Goal: Contribute content: Add original content to the website for others to see

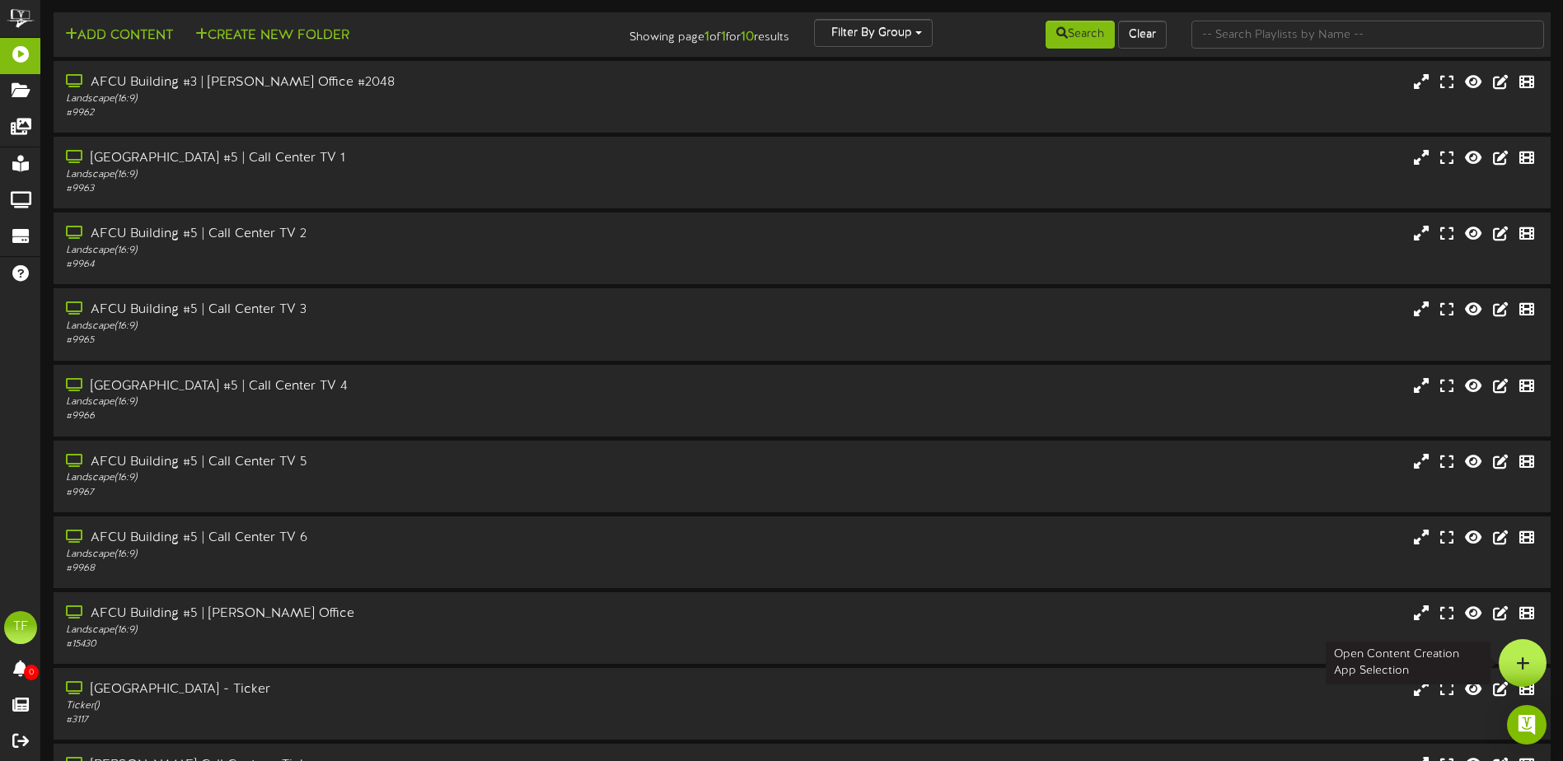
click at [1536, 656] on div at bounding box center [1523, 663] width 48 height 48
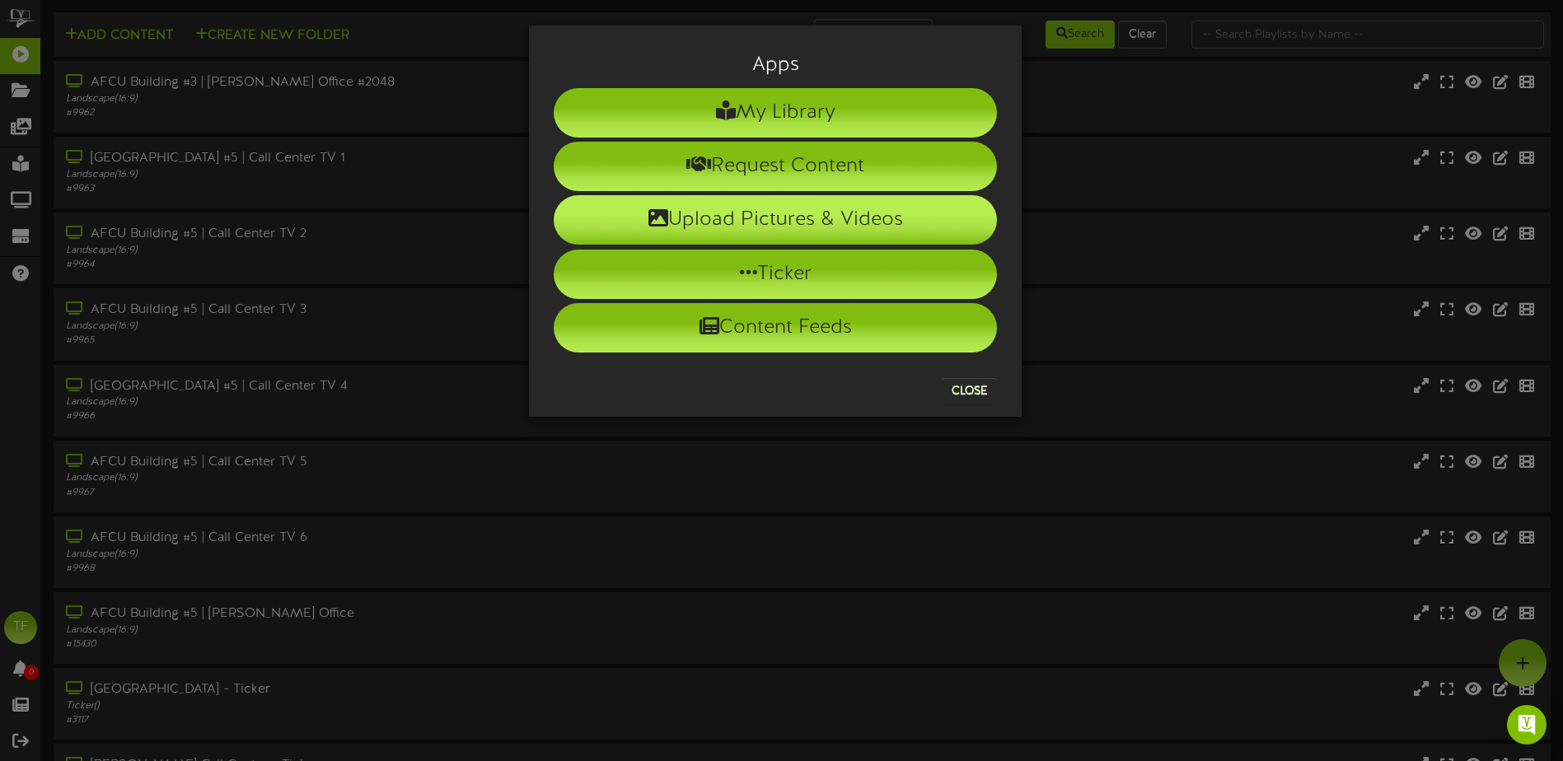
click at [769, 213] on li "Upload Pictures & Videos" at bounding box center [775, 219] width 443 height 49
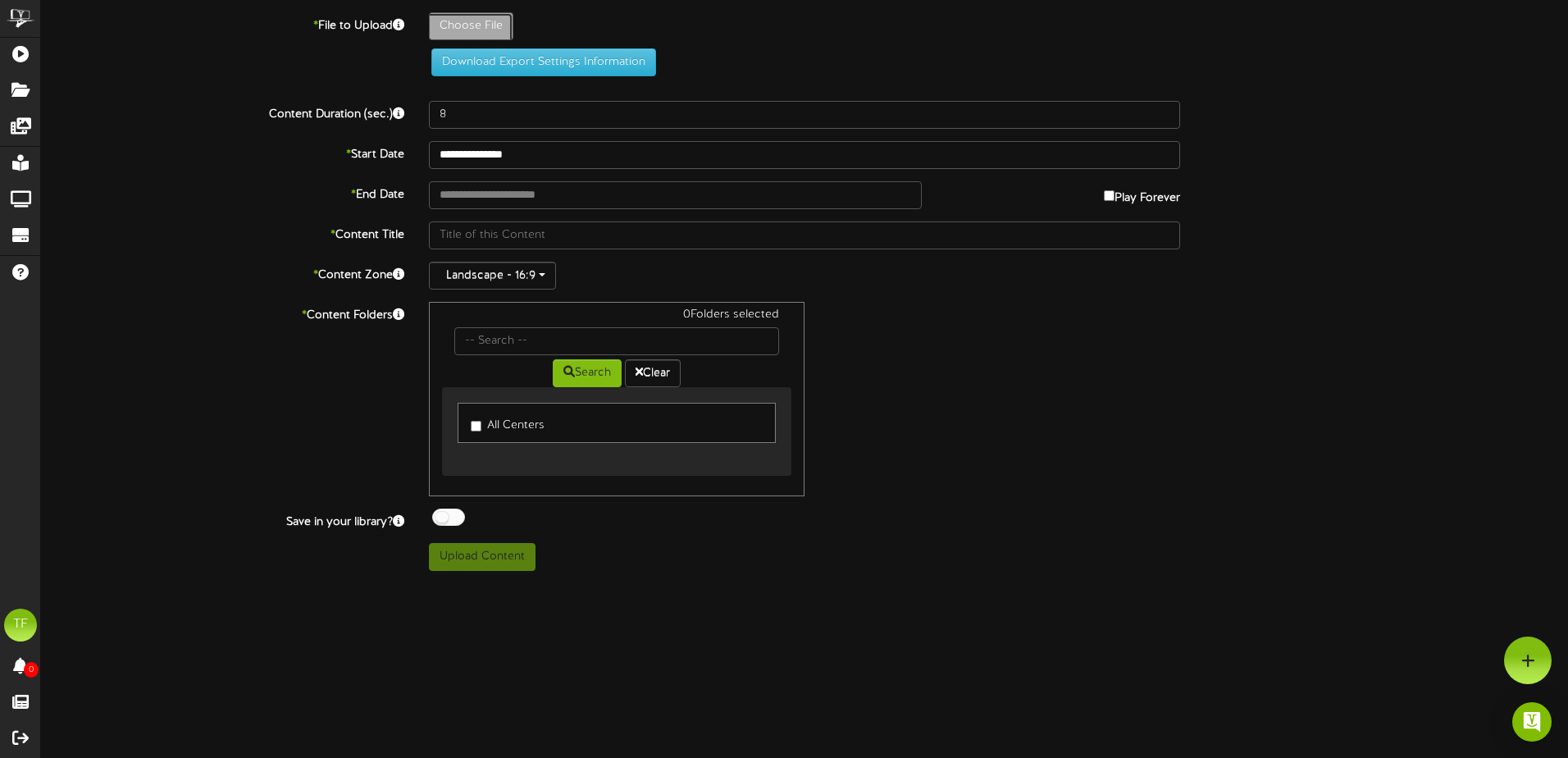
type input "**********"
type input "5ServiceSteps1"
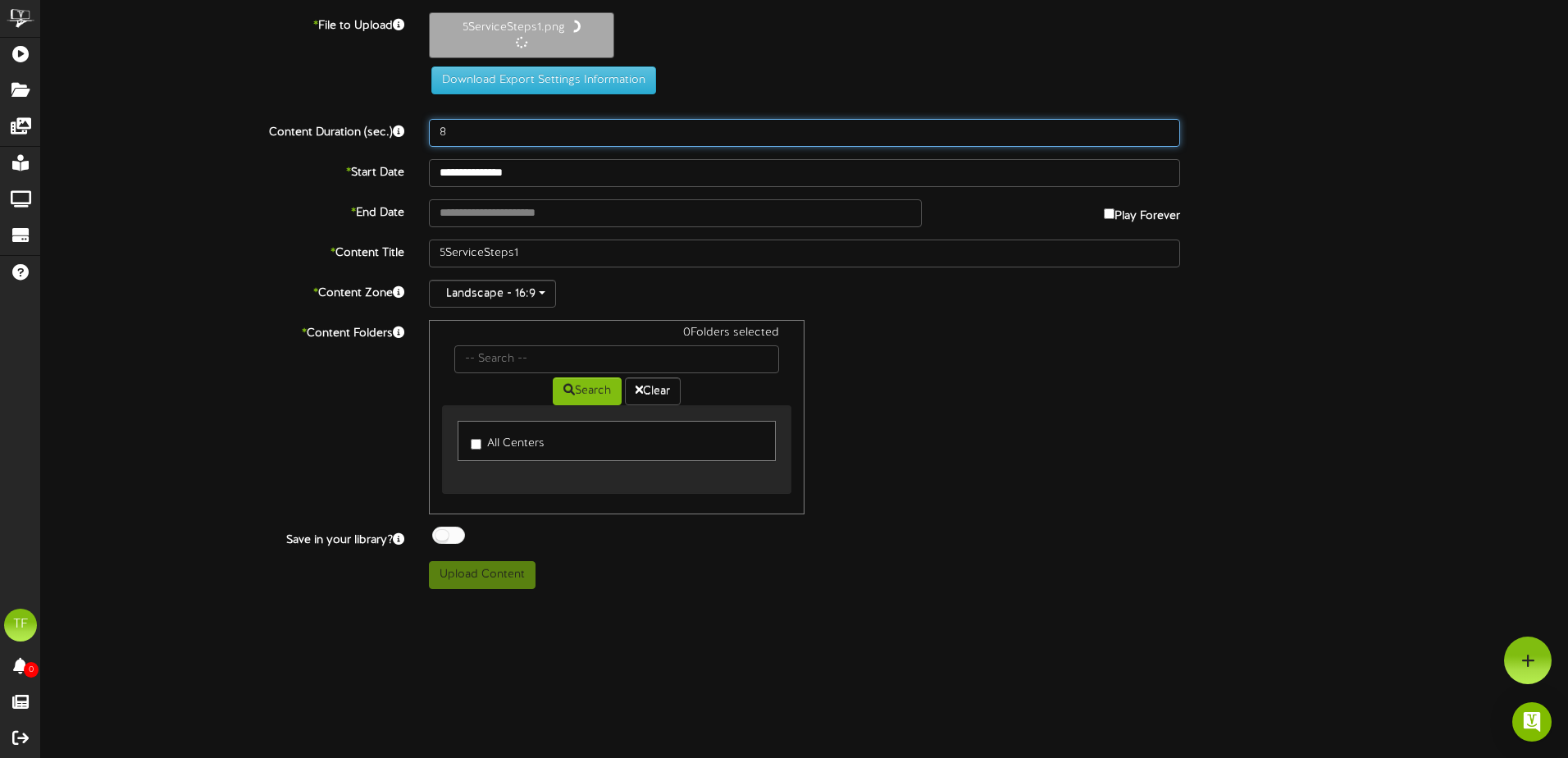
click at [420, 131] on div "8" at bounding box center [804, 132] width 776 height 28
type input "20"
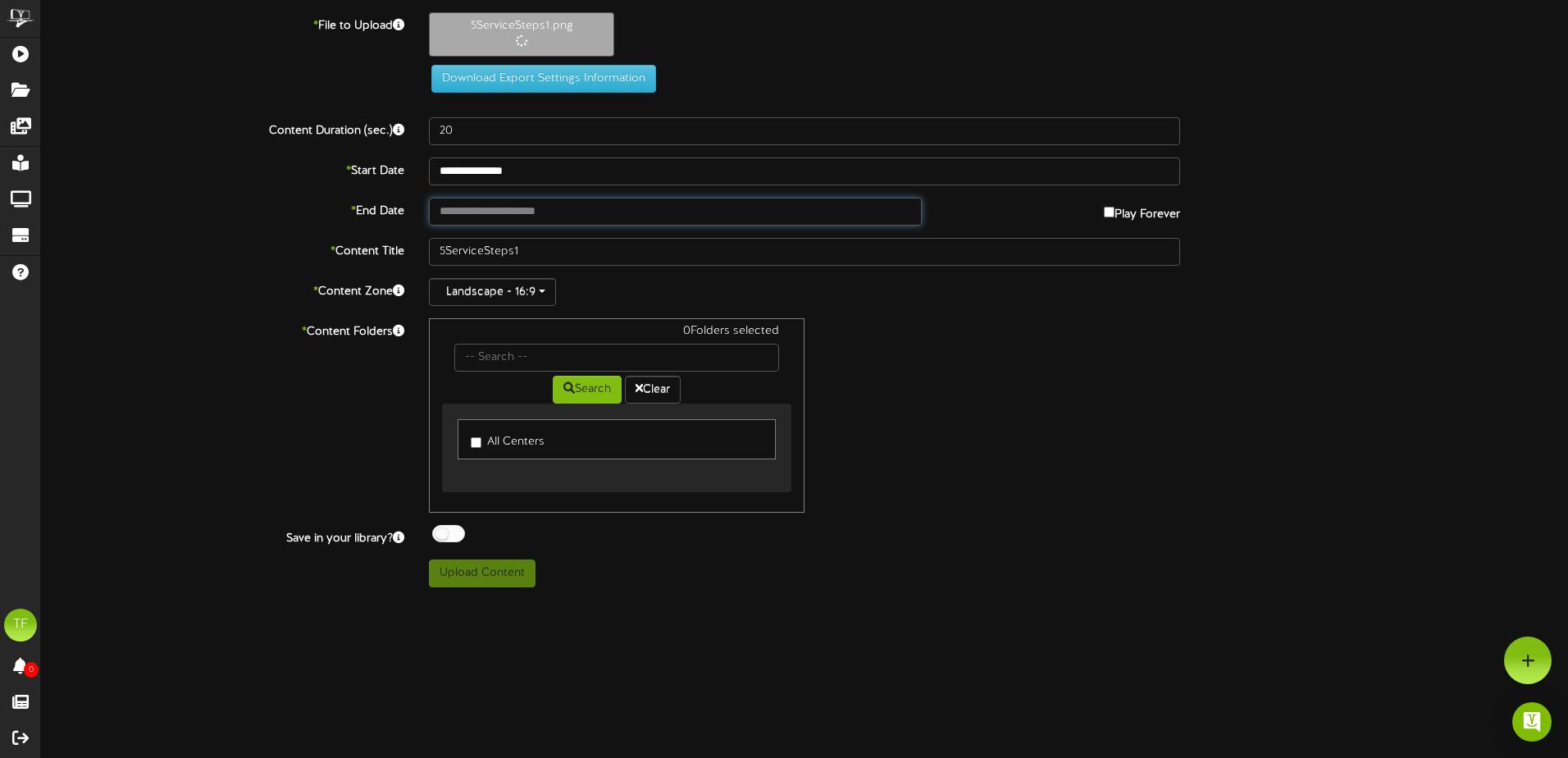
click at [472, 207] on input "text" at bounding box center [675, 212] width 493 height 28
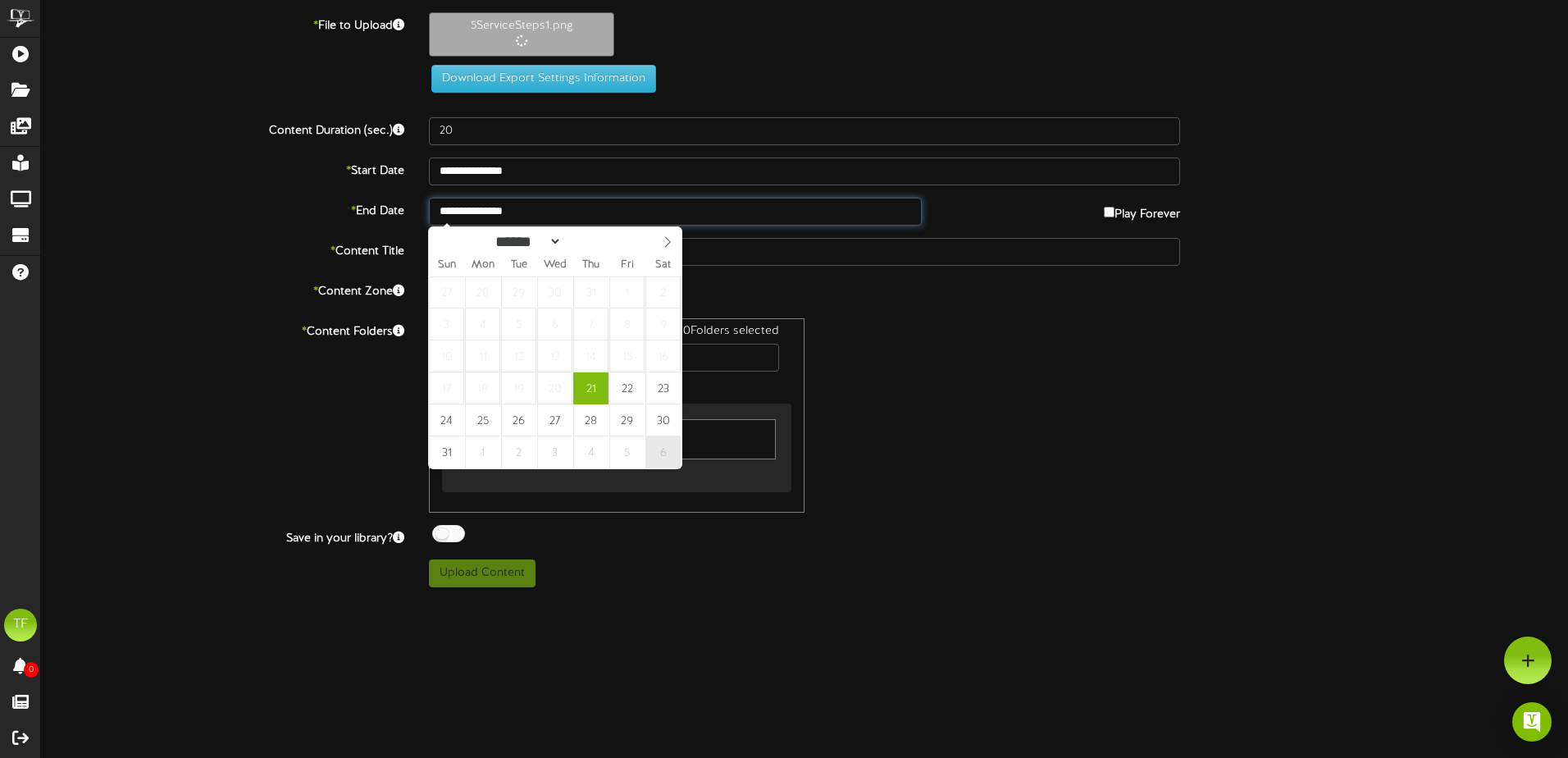
type input "**********"
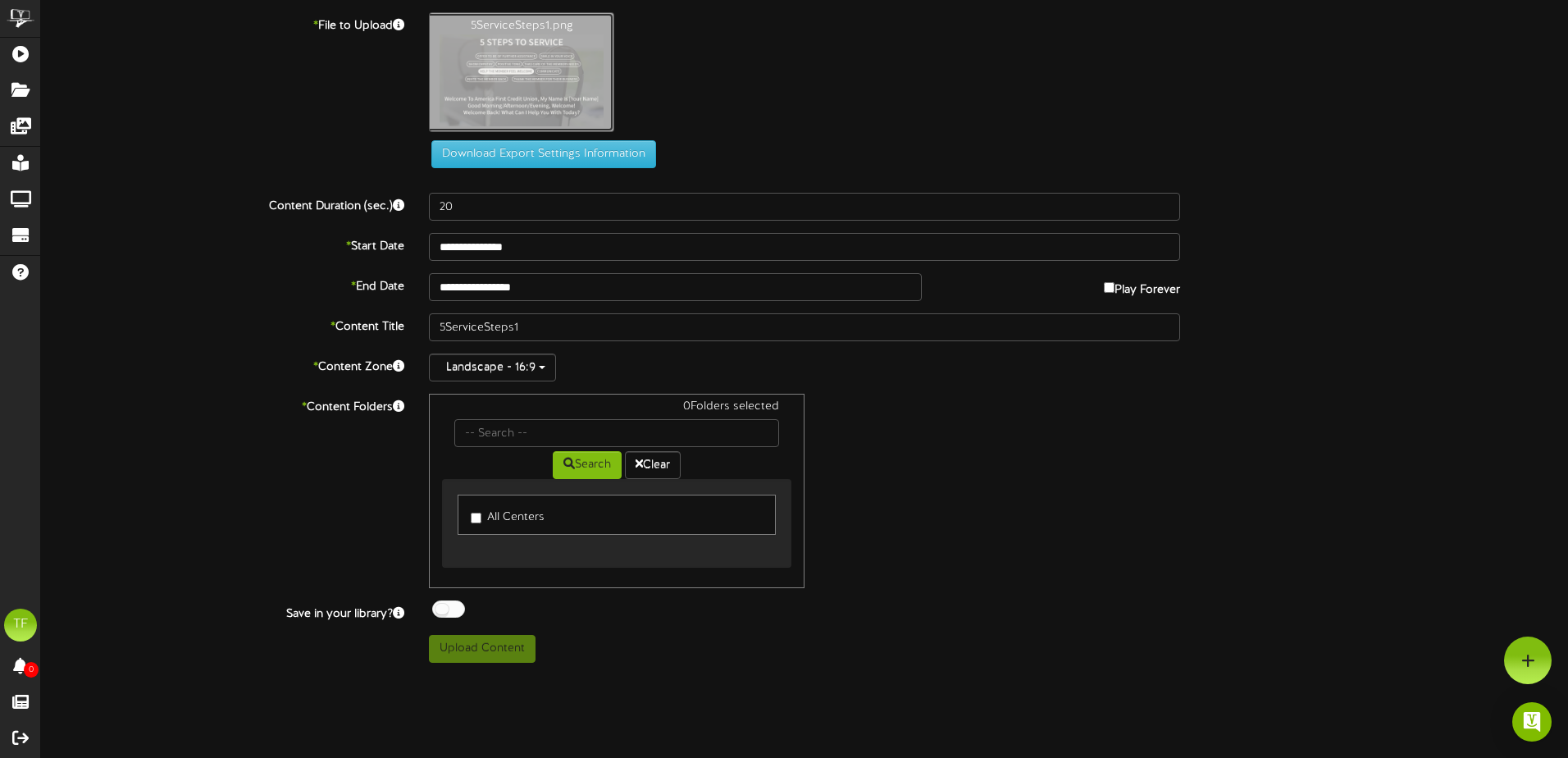
type input "**********"
type input "StepstoService1"
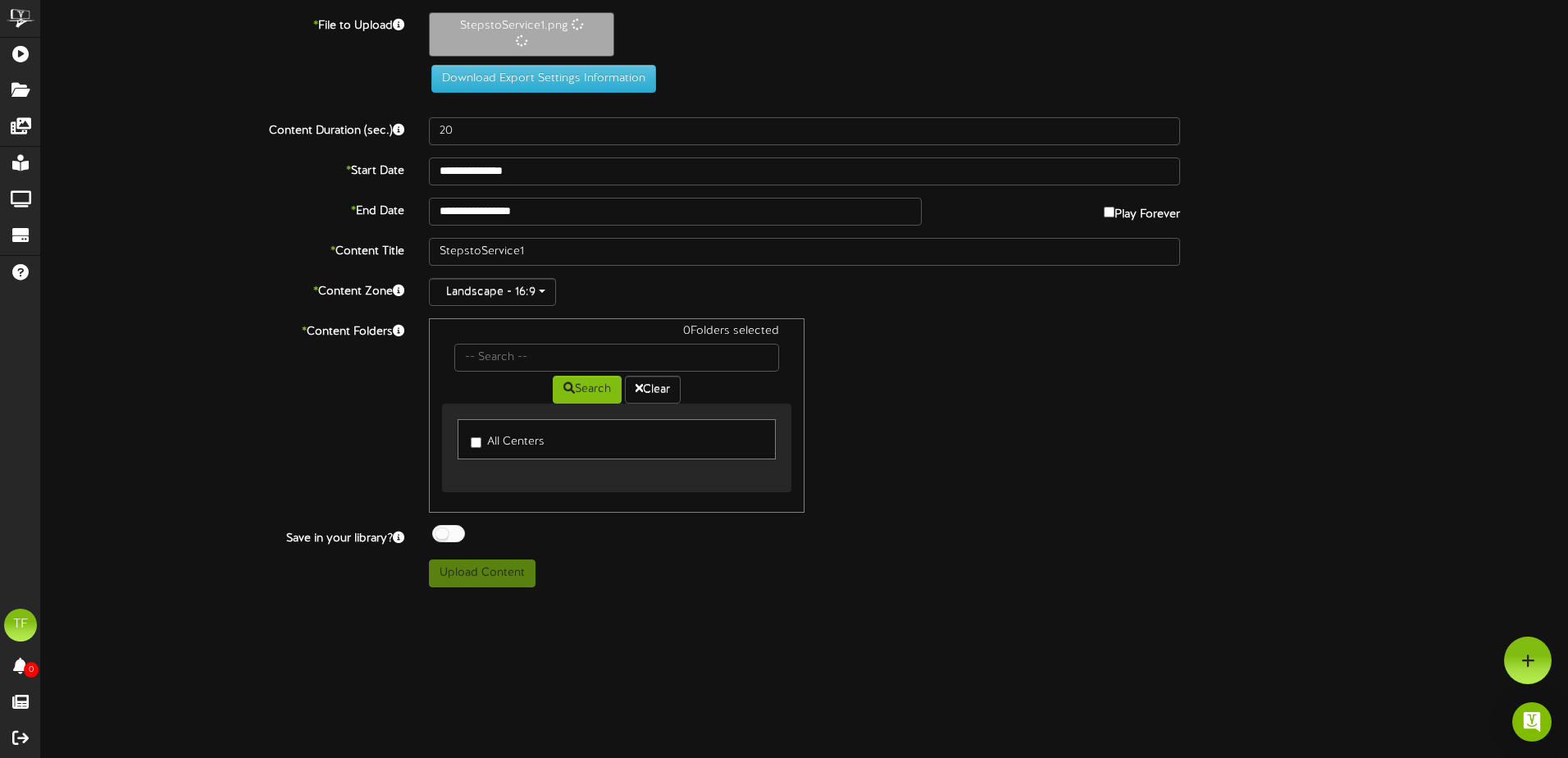
click at [475, 517] on div "**********" at bounding box center [804, 300] width 1527 height 576
click at [454, 531] on div at bounding box center [448, 533] width 33 height 17
click at [481, 580] on button "Upload Content" at bounding box center [482, 574] width 107 height 28
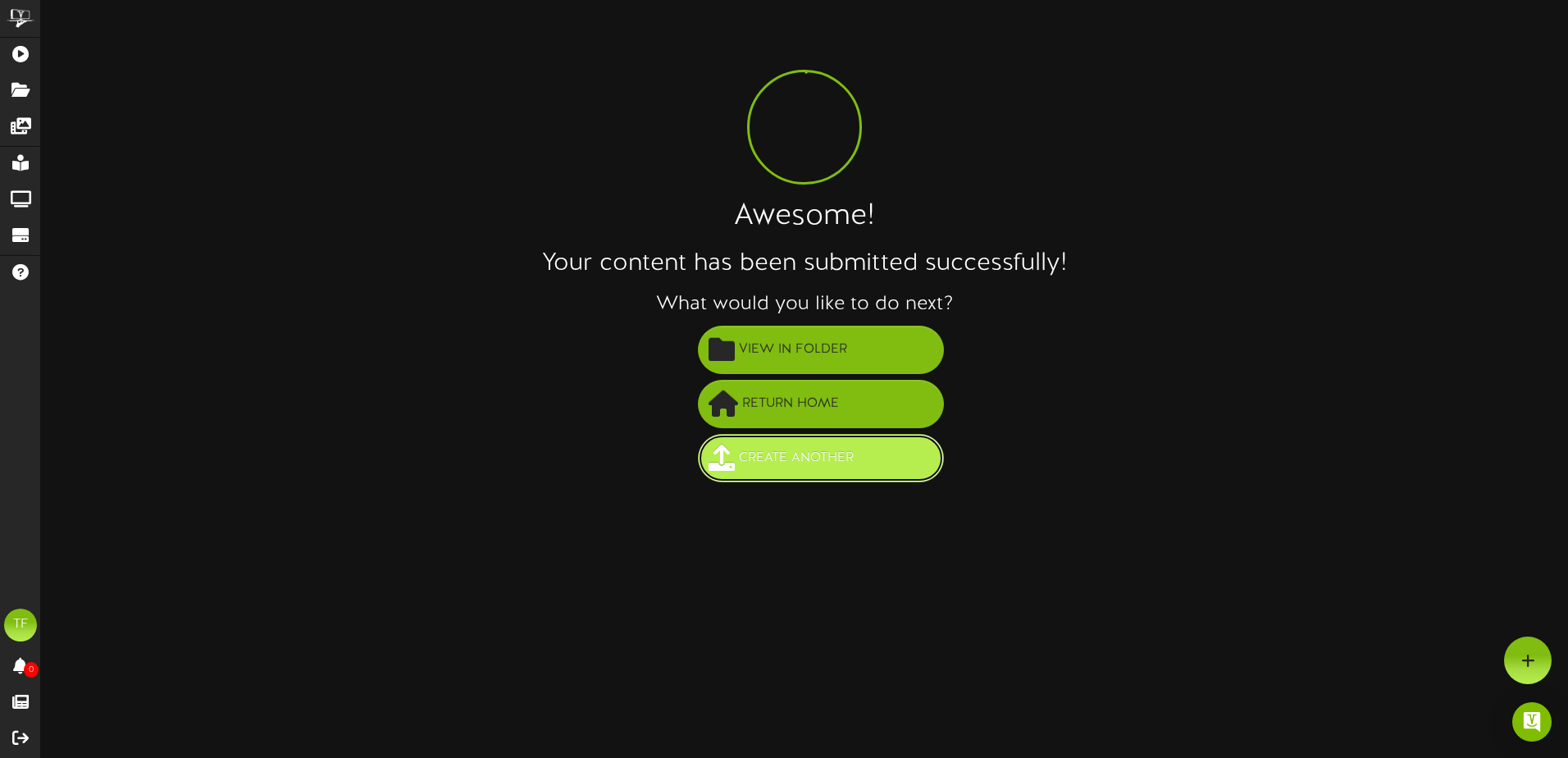
click at [804, 464] on span "Create Another" at bounding box center [796, 458] width 123 height 27
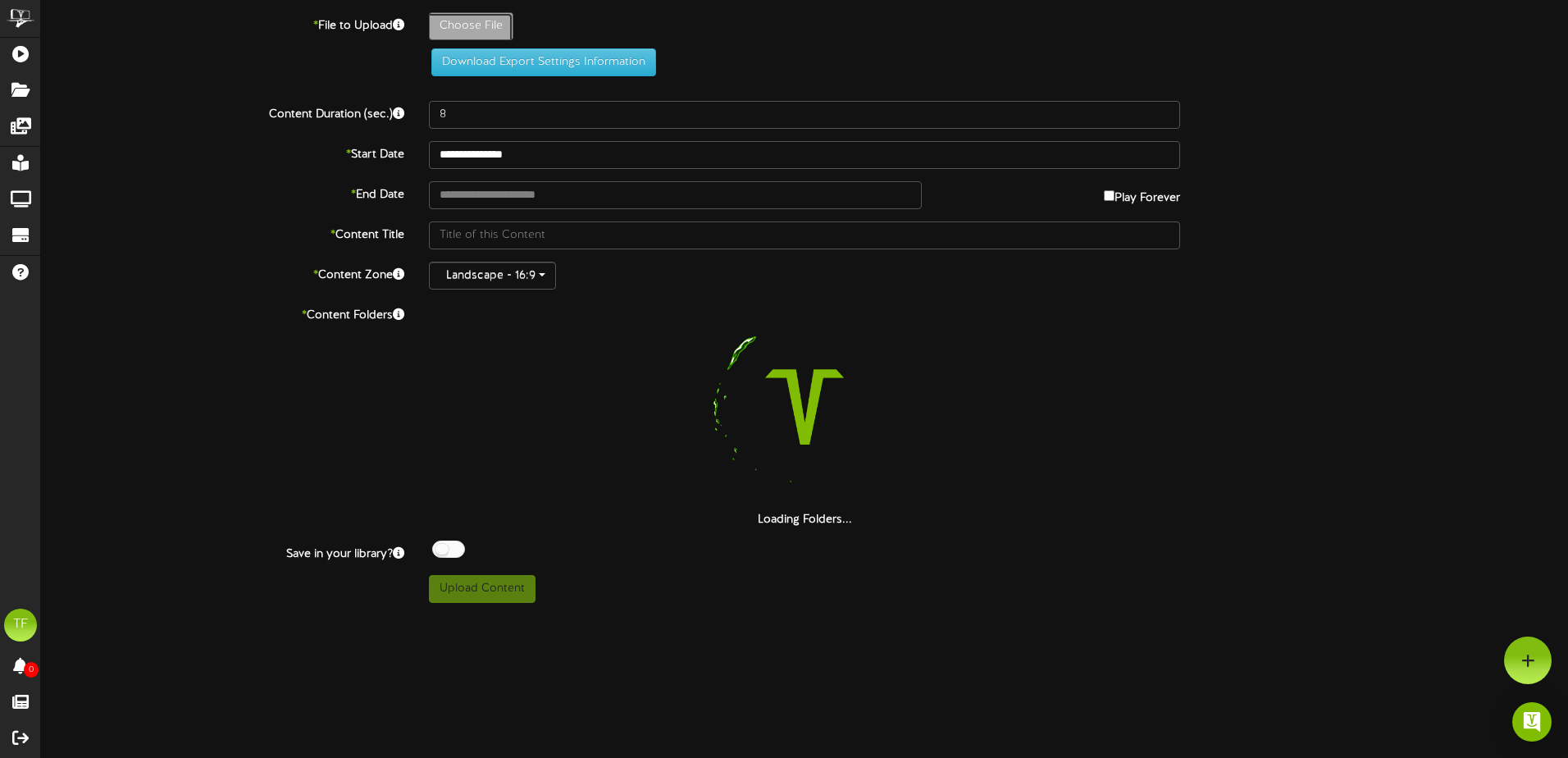
type input "**********"
type input "StepstoService2"
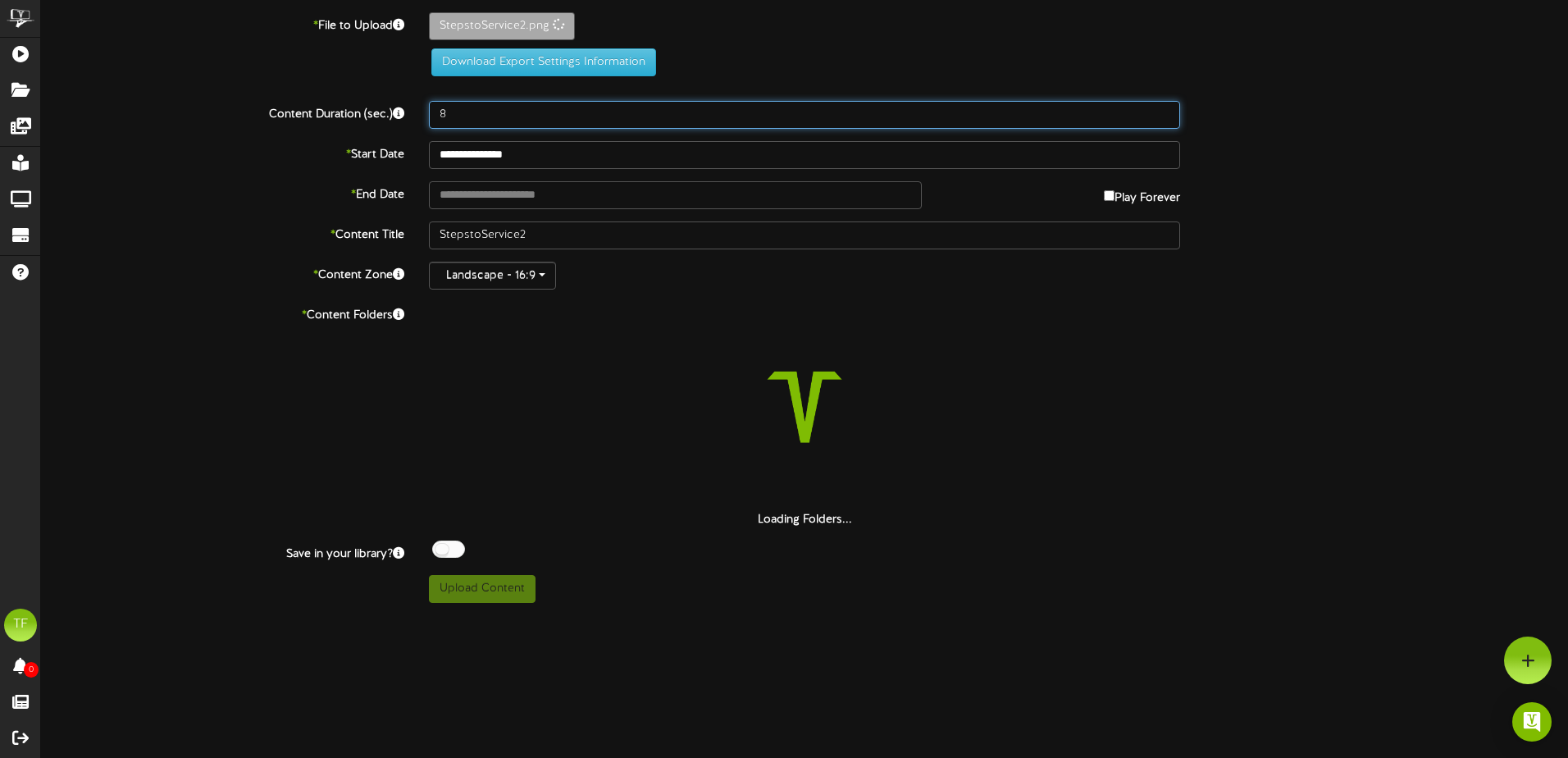
drag, startPoint x: 452, startPoint y: 116, endPoint x: 419, endPoint y: 112, distance: 33.2
click at [419, 112] on div "8" at bounding box center [804, 115] width 776 height 28
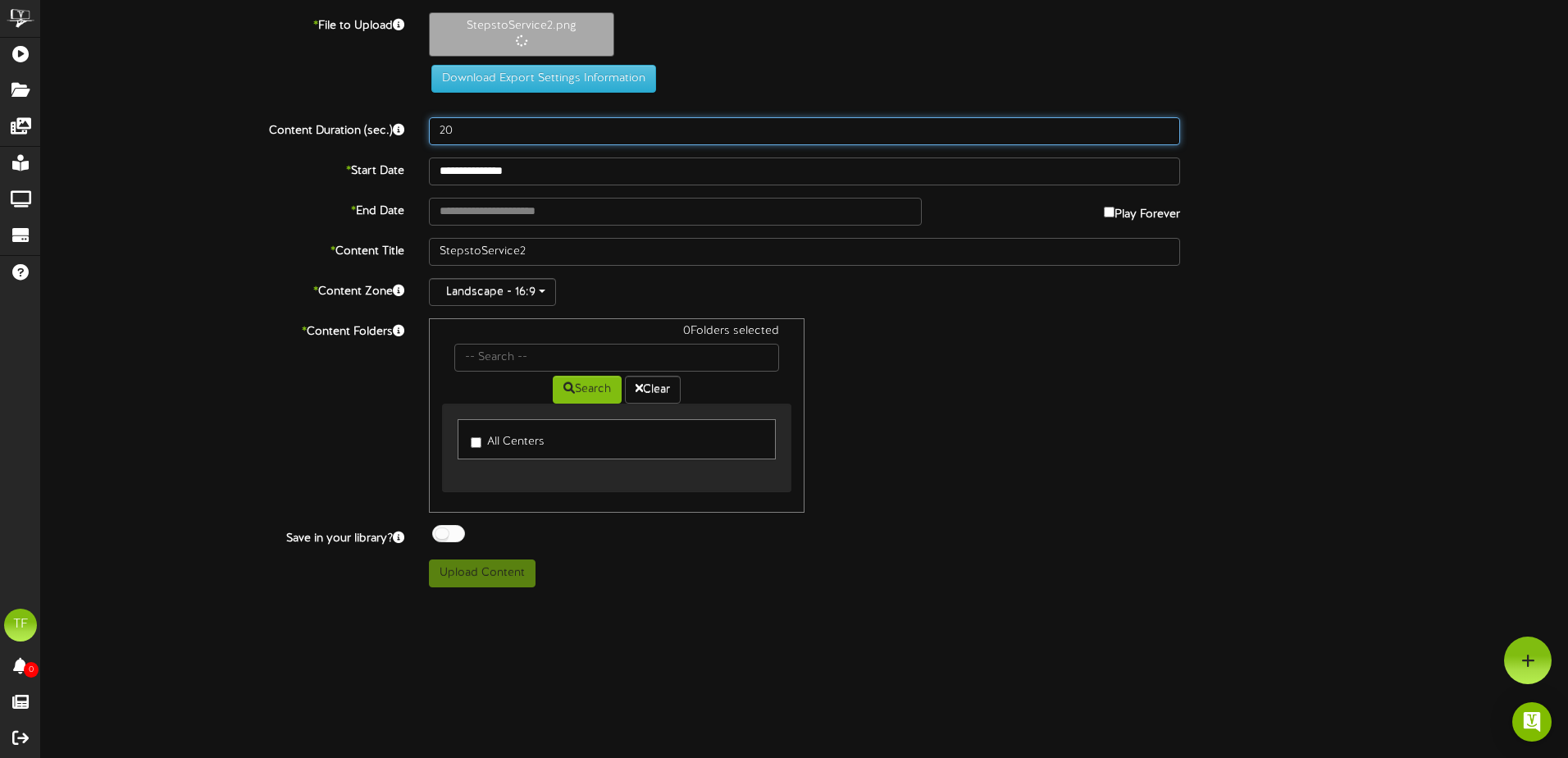
type input "20"
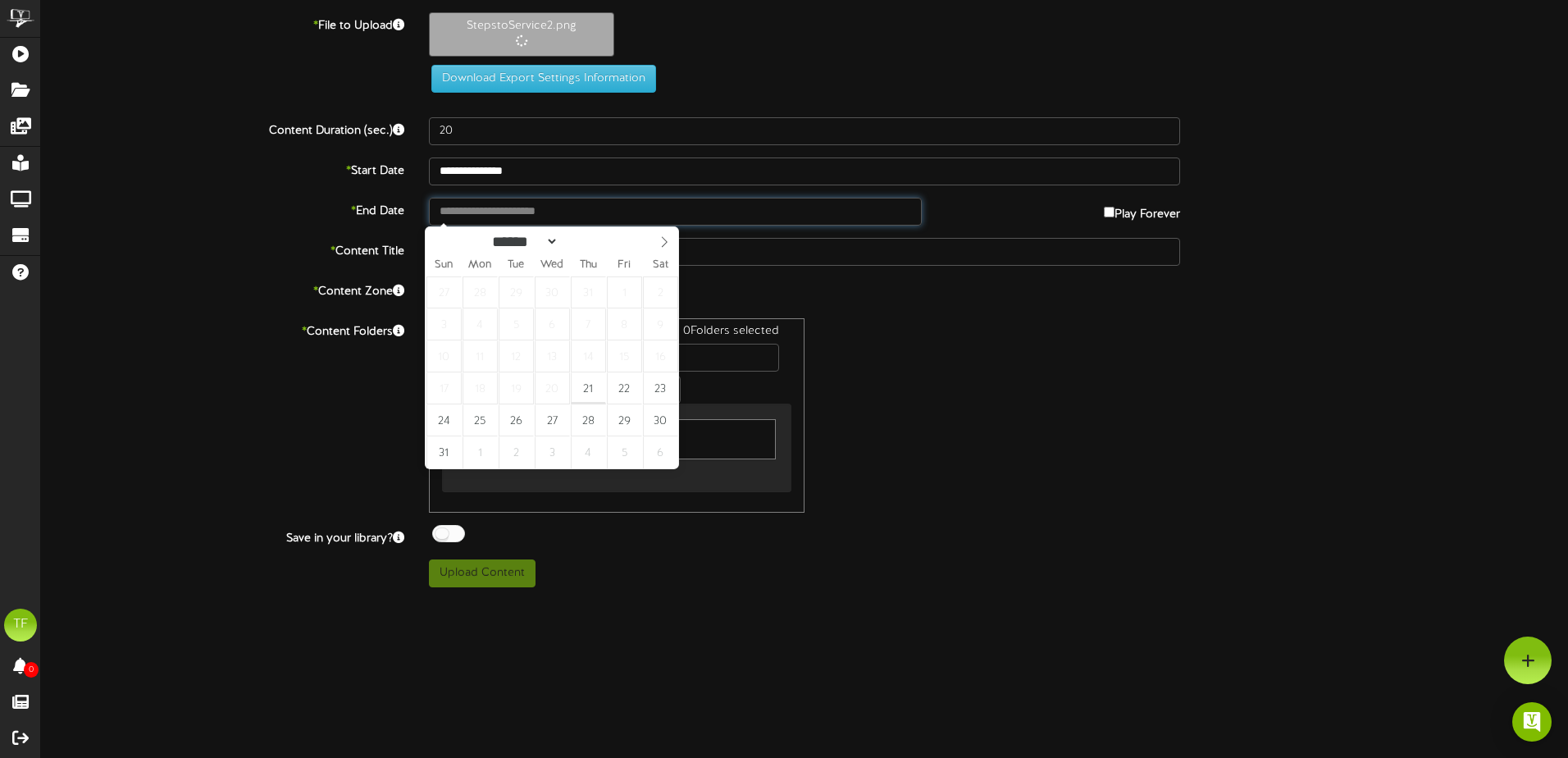
click at [482, 216] on input "text" at bounding box center [675, 212] width 493 height 28
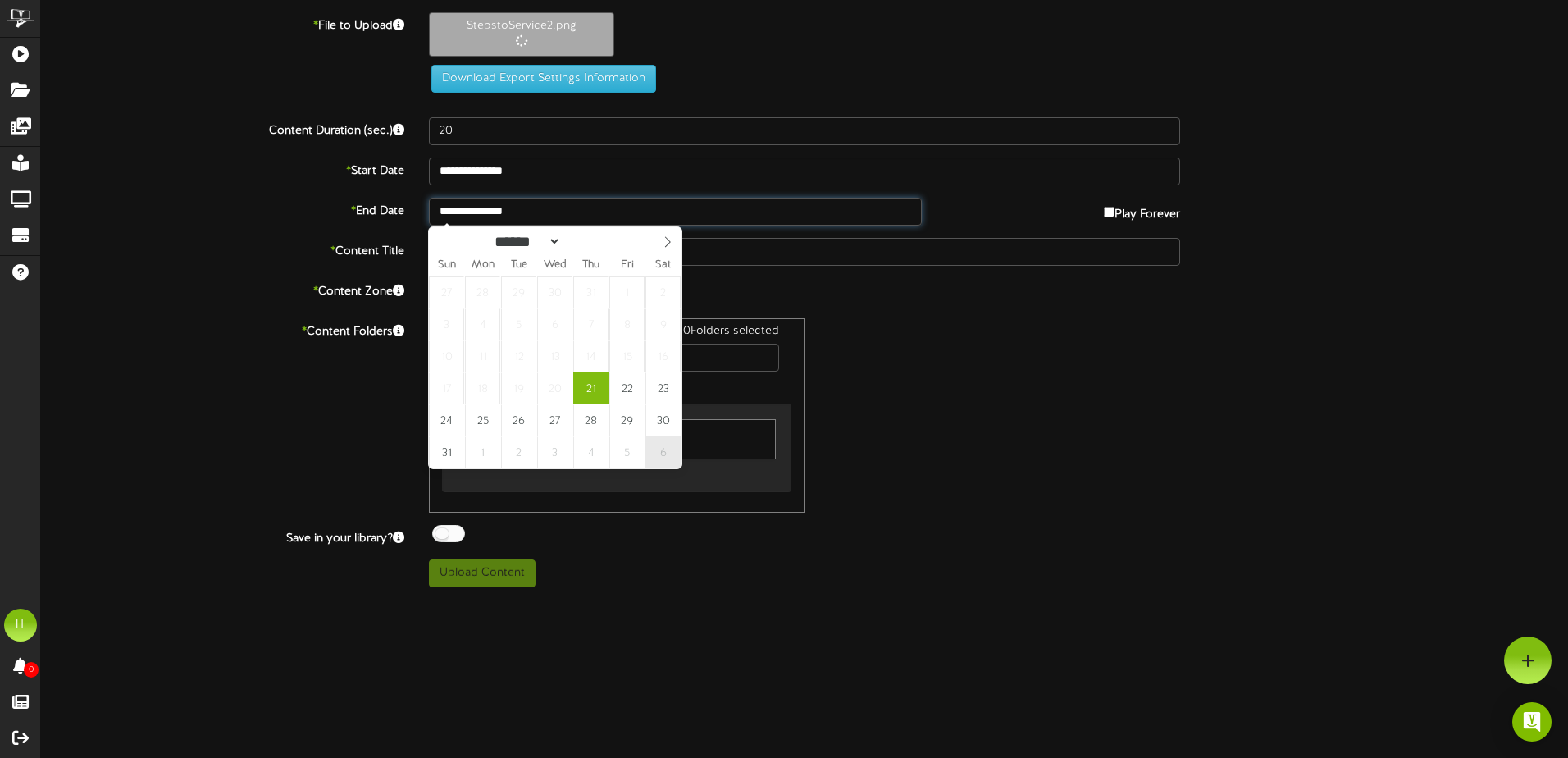
type input "**********"
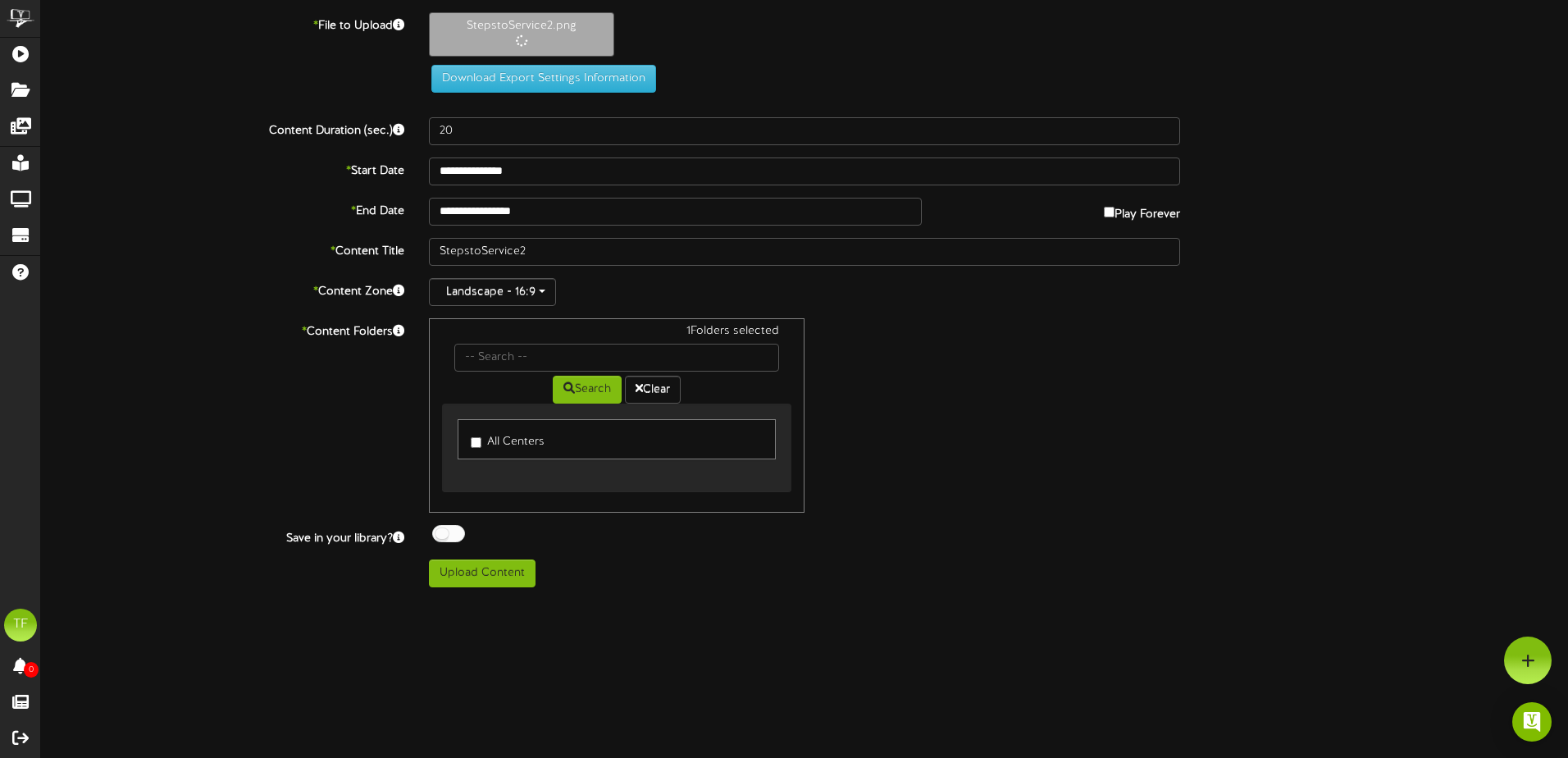
click at [453, 538] on div at bounding box center [448, 533] width 33 height 17
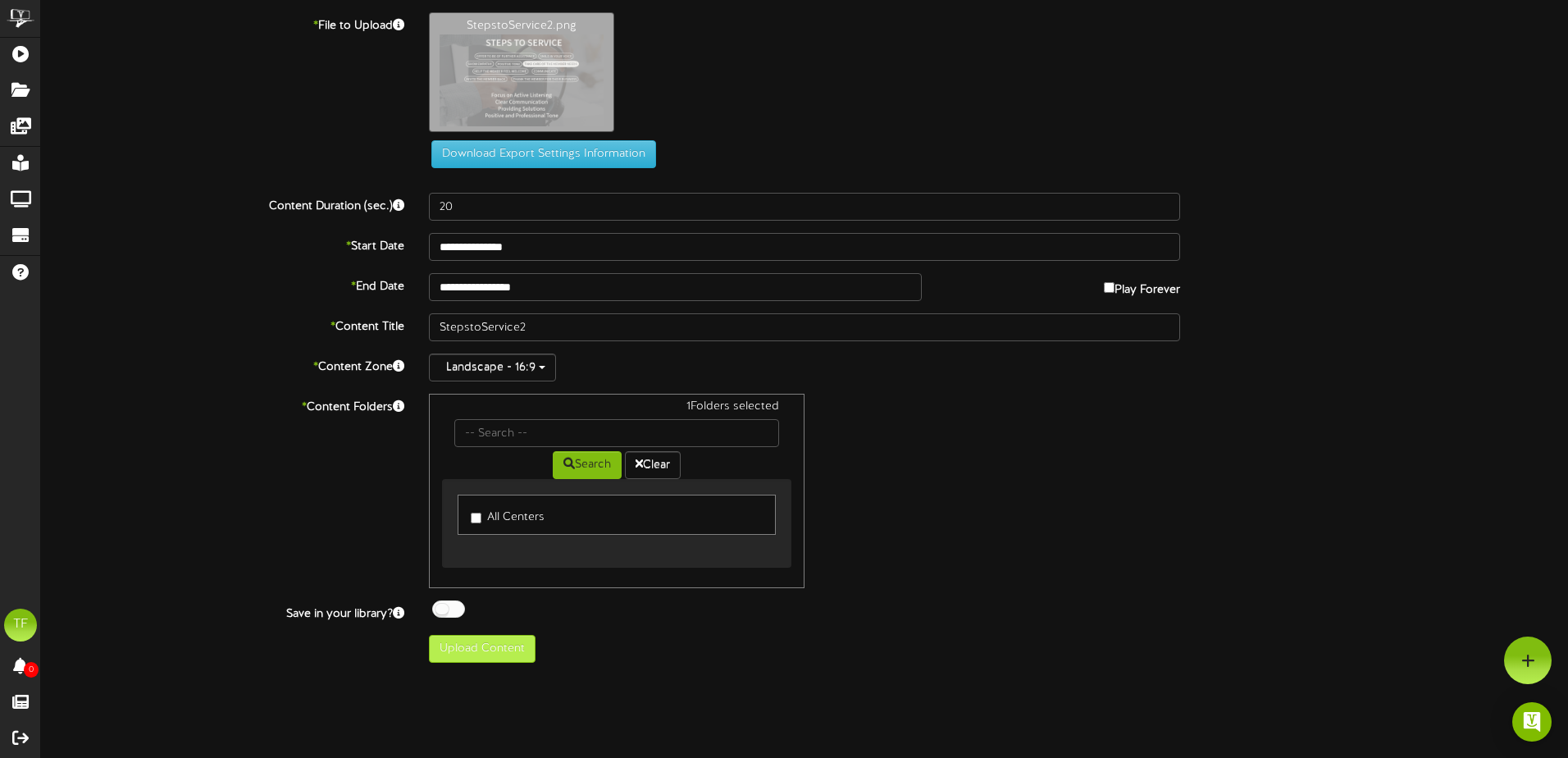
click at [473, 578] on div "1 Folders selected Search Clear All Centers" at bounding box center [616, 490] width 375 height 194
click at [482, 649] on button "Upload Content" at bounding box center [482, 649] width 107 height 28
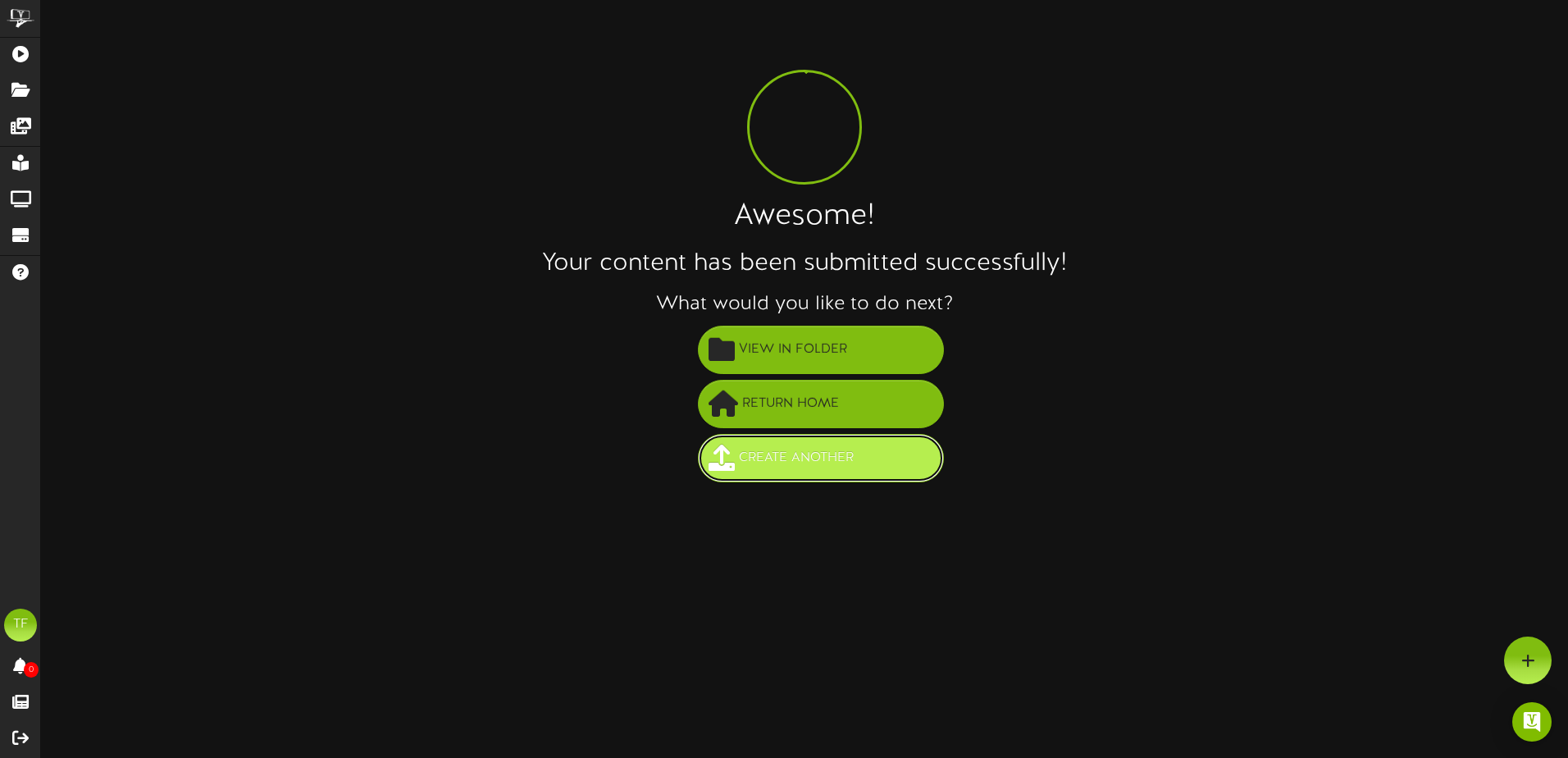
click at [826, 464] on span "Create Another" at bounding box center [796, 458] width 123 height 27
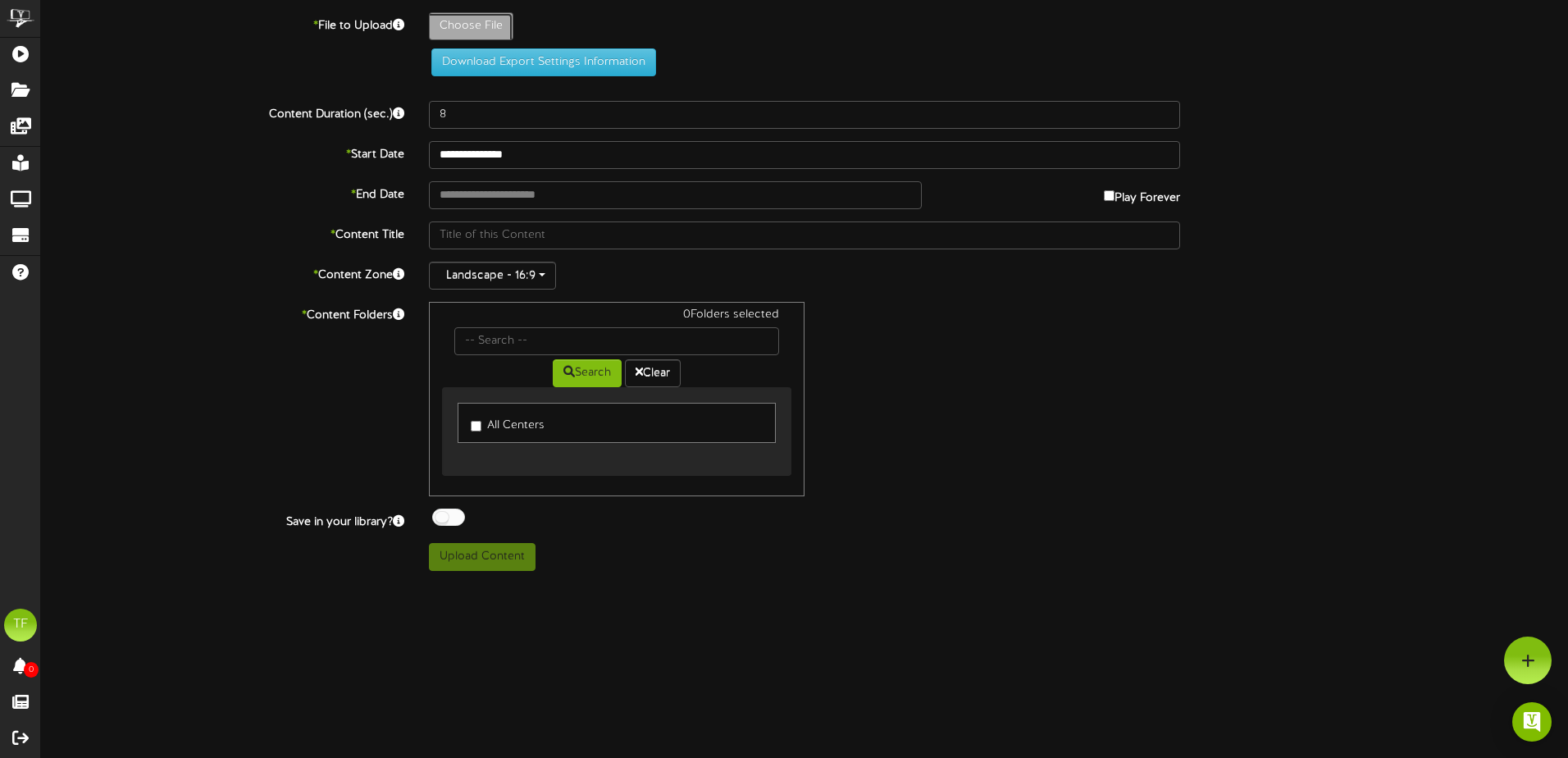
type input "**********"
type input "StepstoService3"
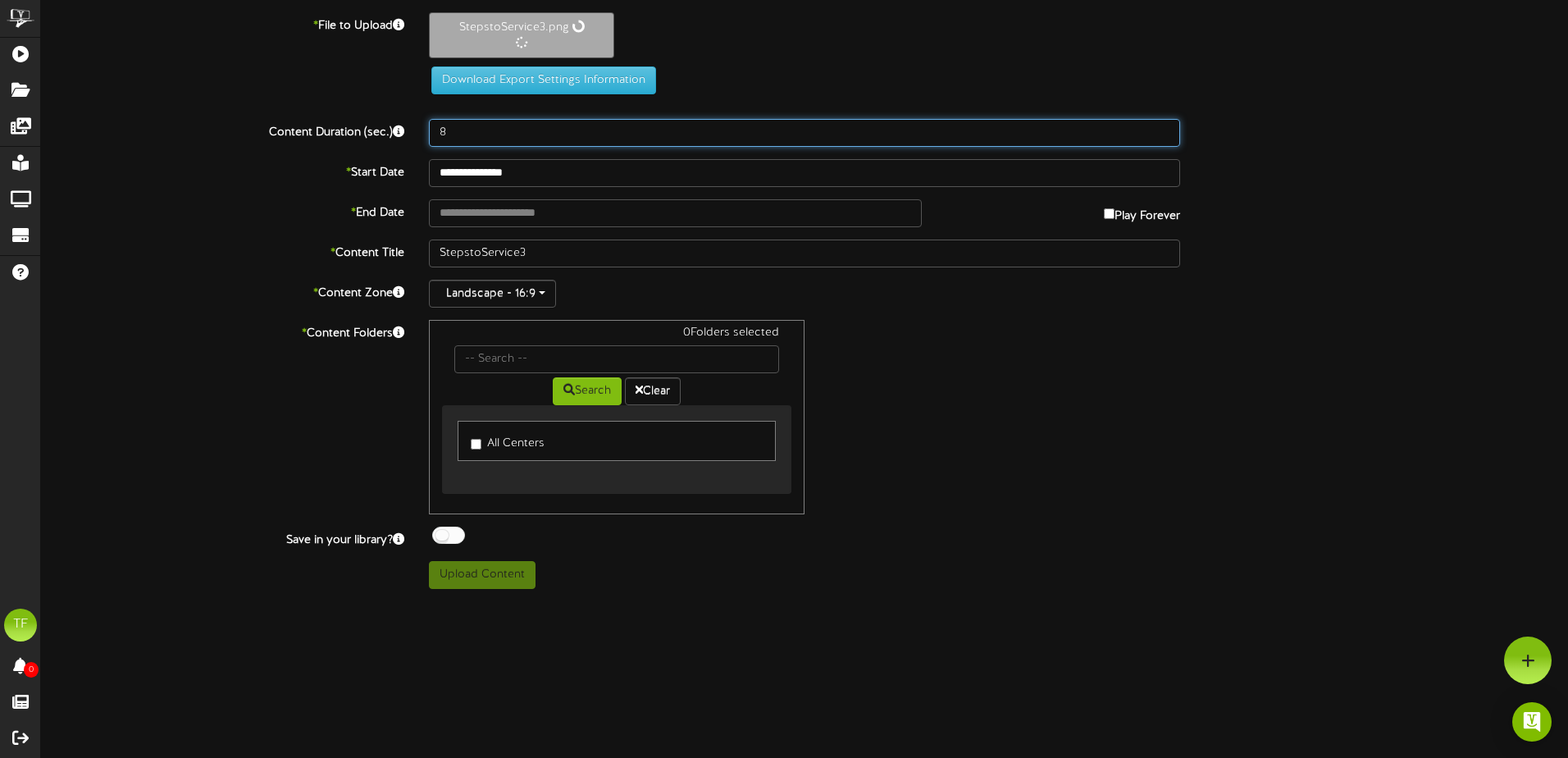
click at [398, 125] on div "Content Duration (sec.) 8" at bounding box center [804, 132] width 1552 height 28
type input "20"
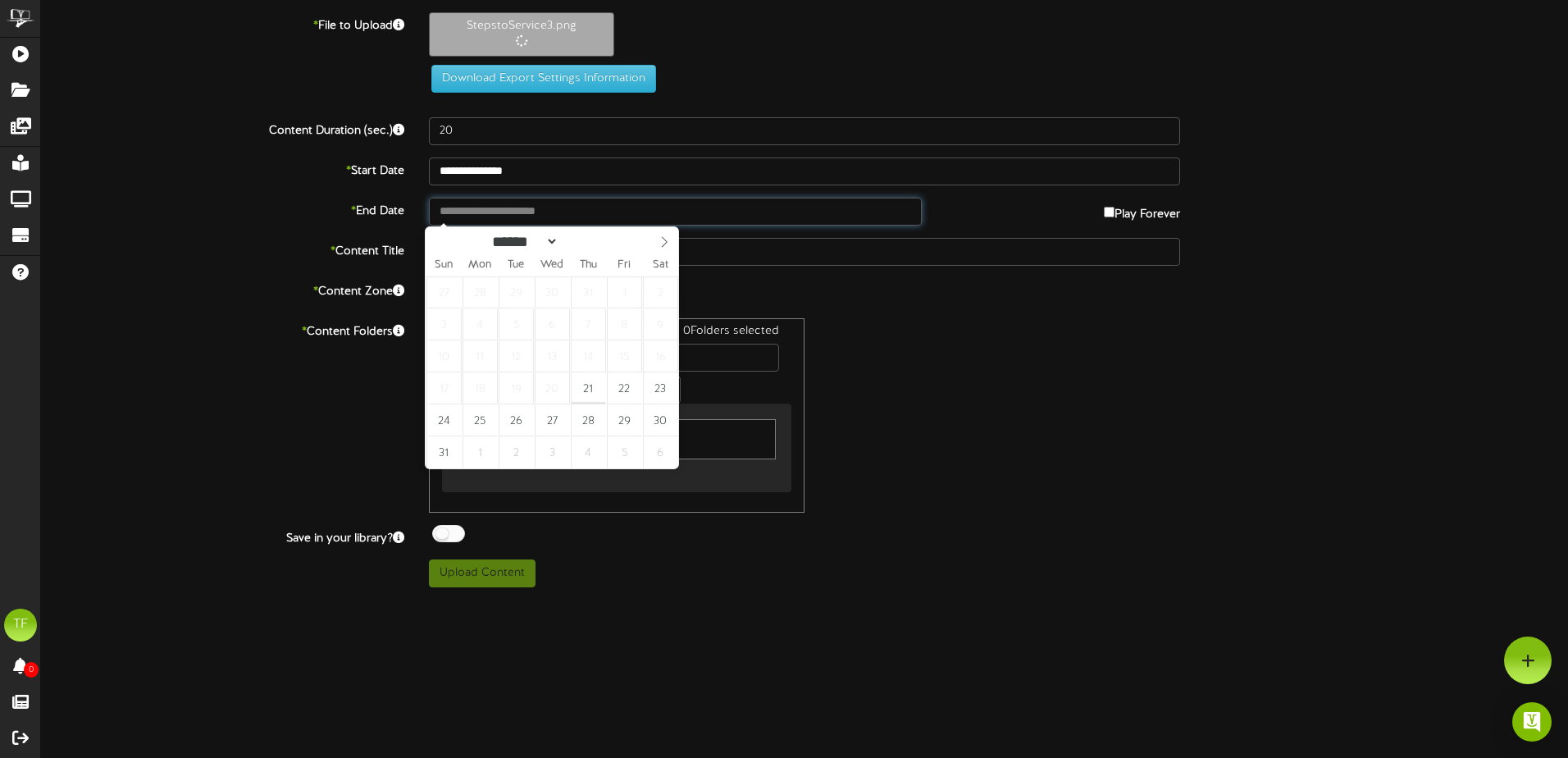
click at [492, 206] on input "text" at bounding box center [675, 212] width 493 height 28
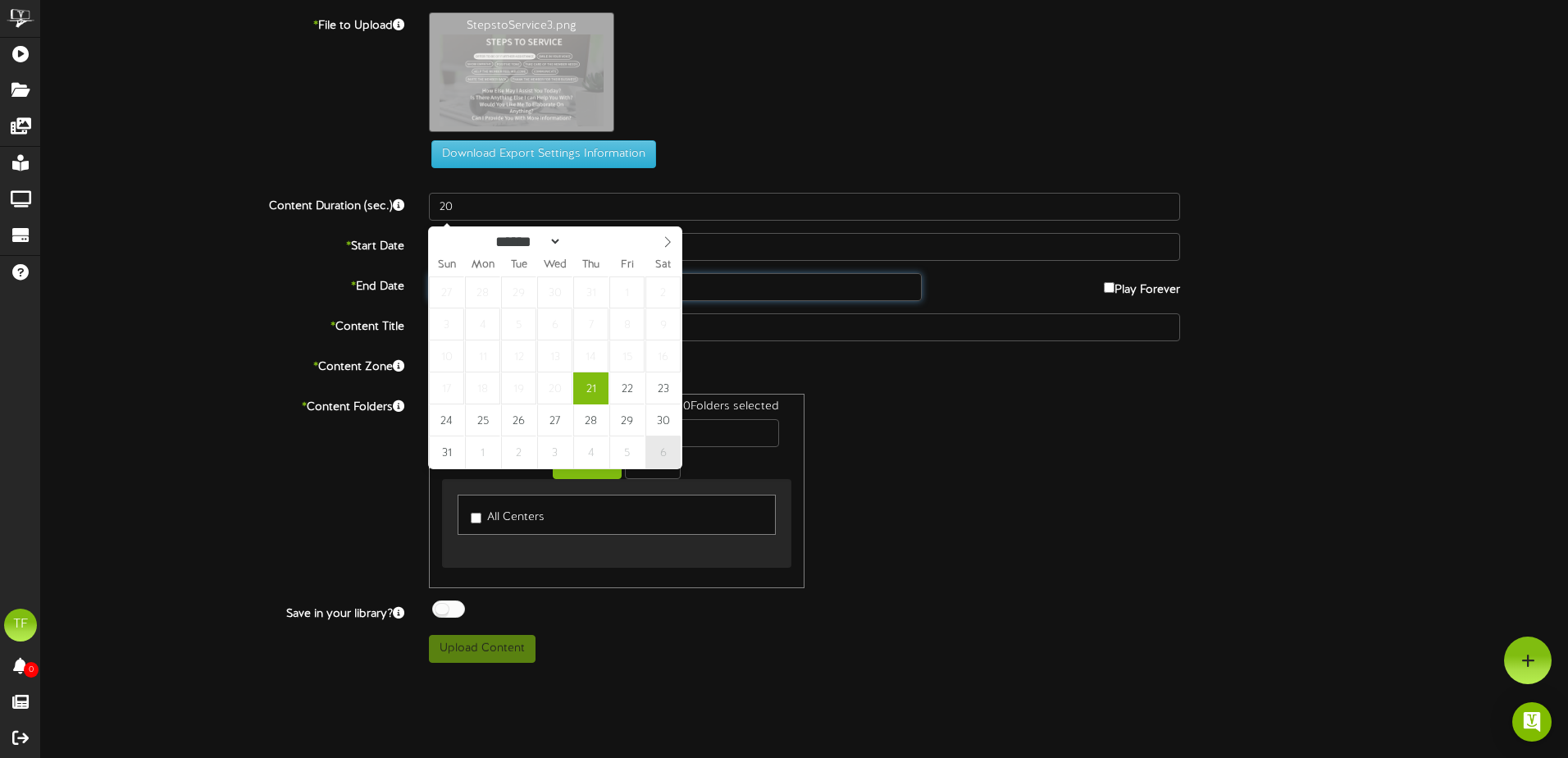
type input "**********"
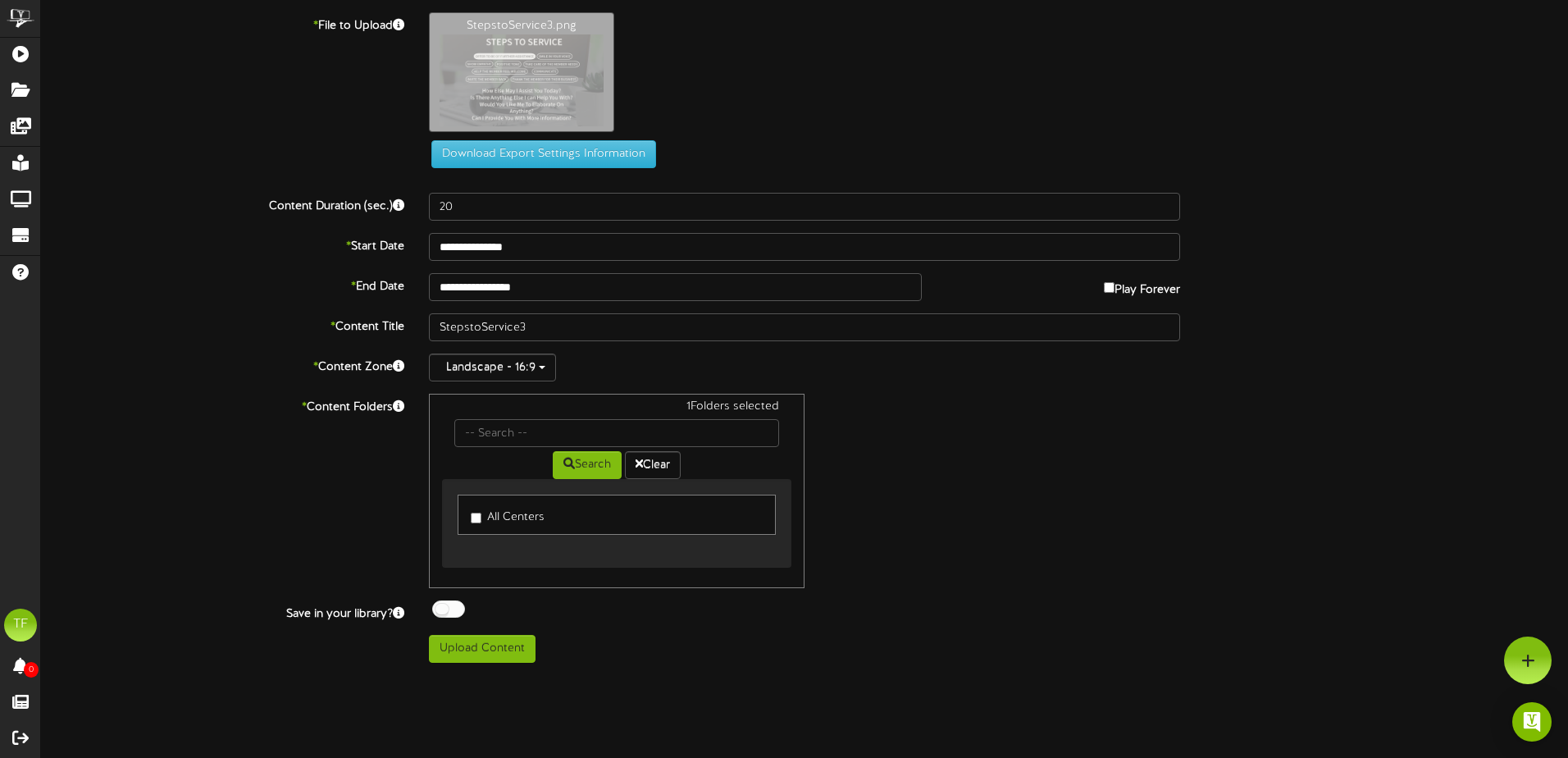
click at [448, 605] on div at bounding box center [448, 609] width 33 height 17
click at [475, 651] on button "Upload Content" at bounding box center [482, 649] width 107 height 28
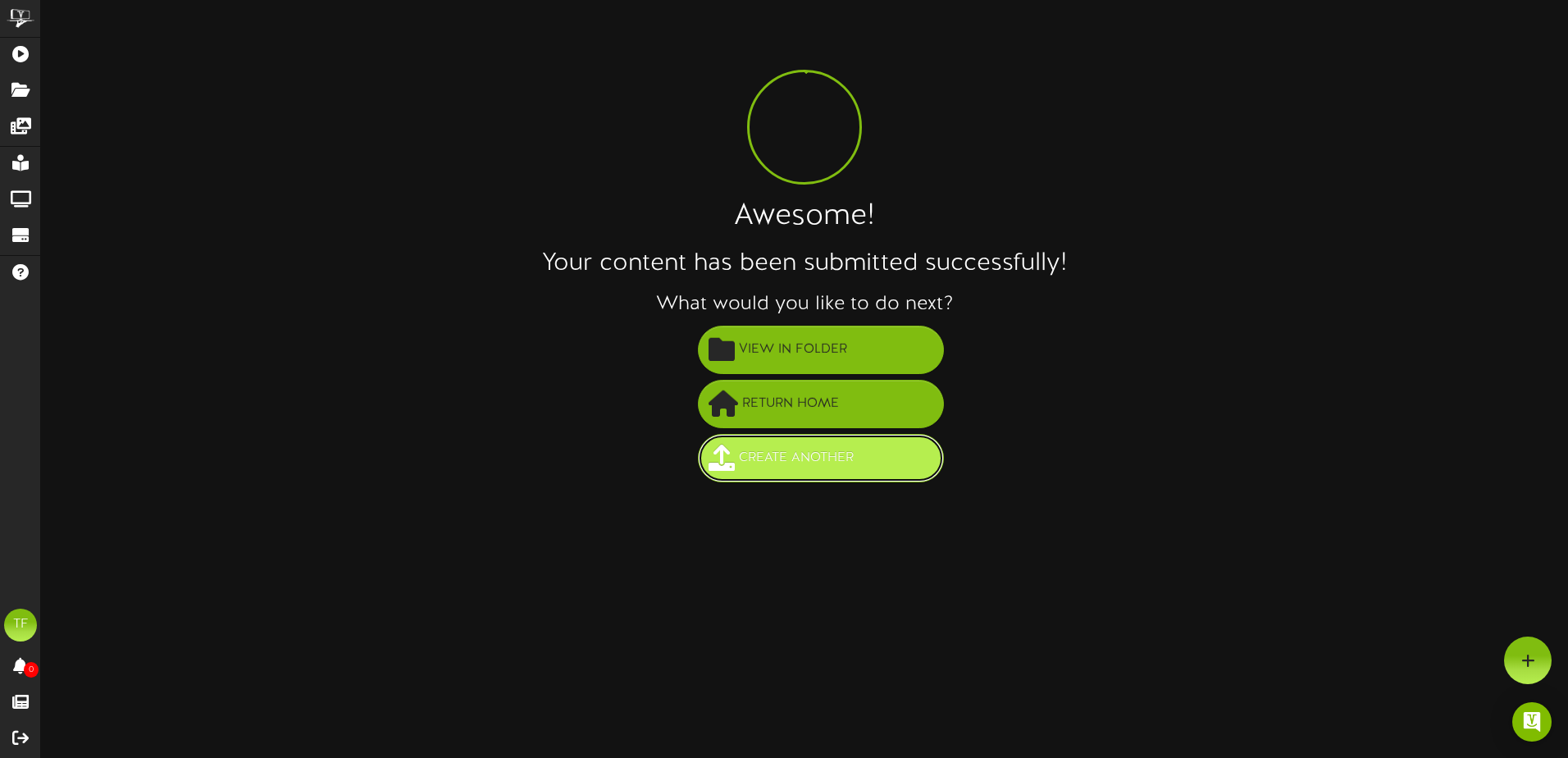
click at [854, 458] on span "Create Another" at bounding box center [796, 458] width 123 height 27
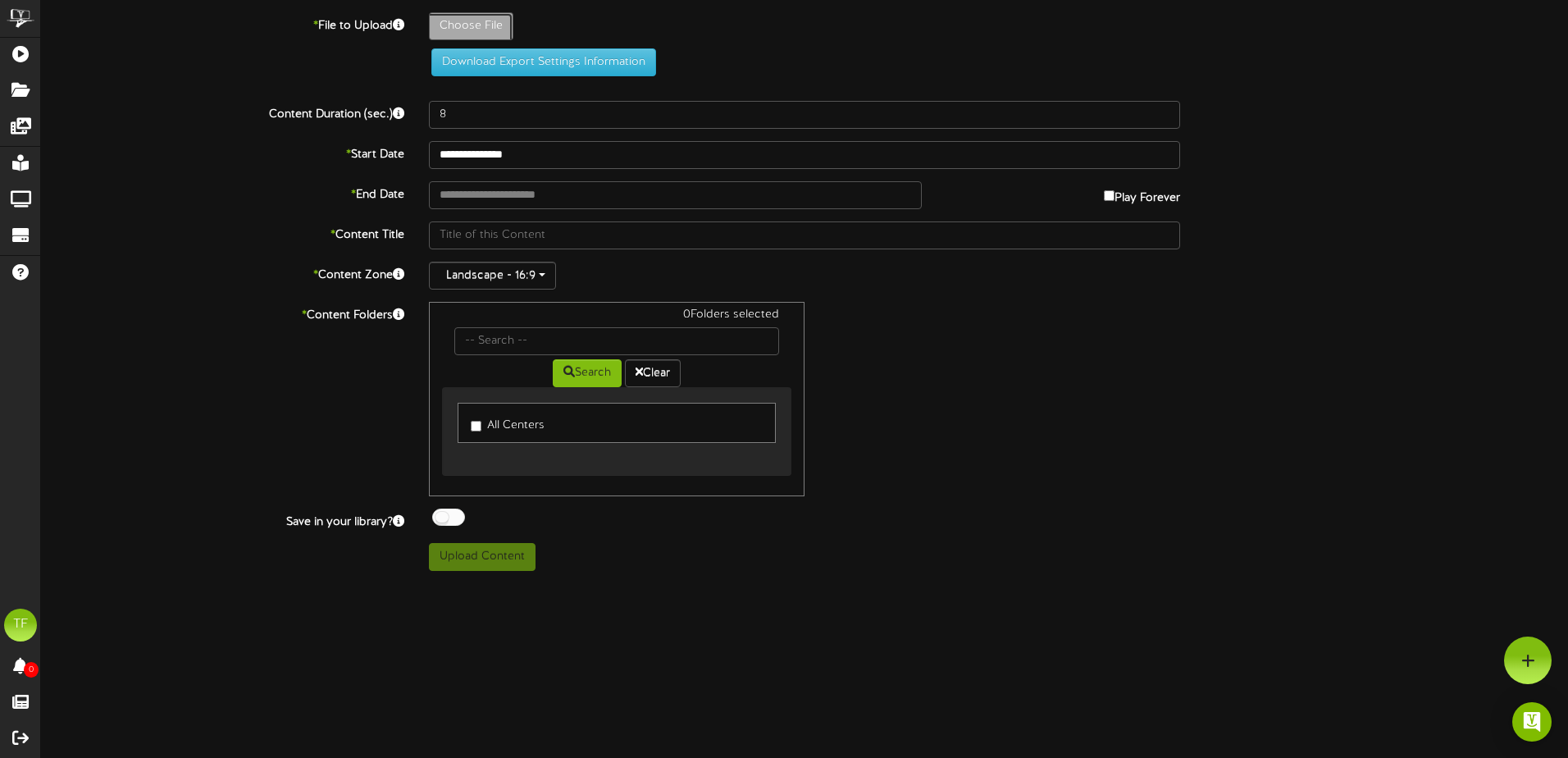
type input "**********"
type input "StepstoService5"
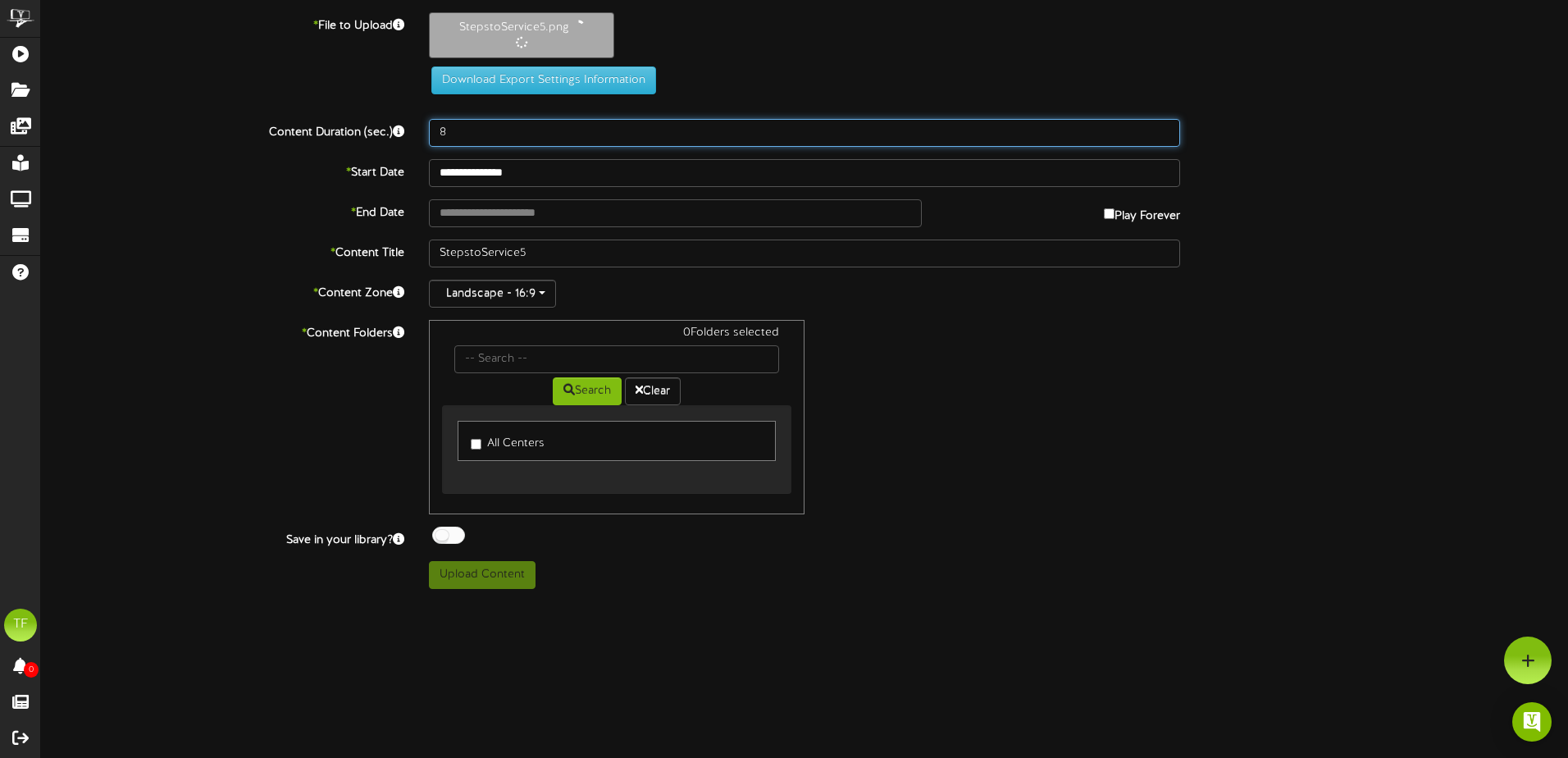
drag, startPoint x: 501, startPoint y: 136, endPoint x: 374, endPoint y: 124, distance: 127.6
click at [374, 124] on div "Content Duration (sec.) 8" at bounding box center [804, 132] width 1552 height 28
type input "2"
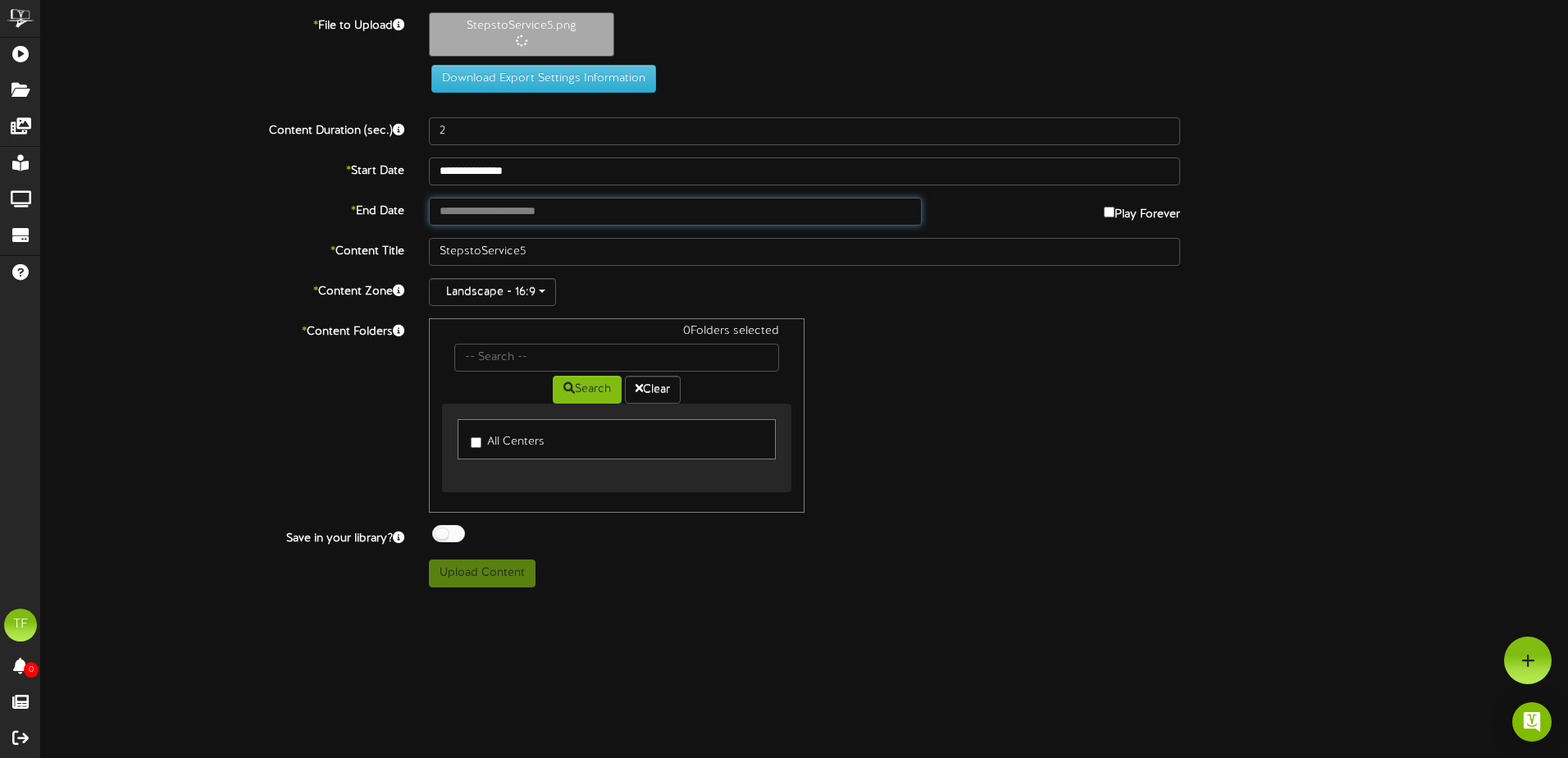
click at [459, 212] on input "text" at bounding box center [675, 212] width 493 height 28
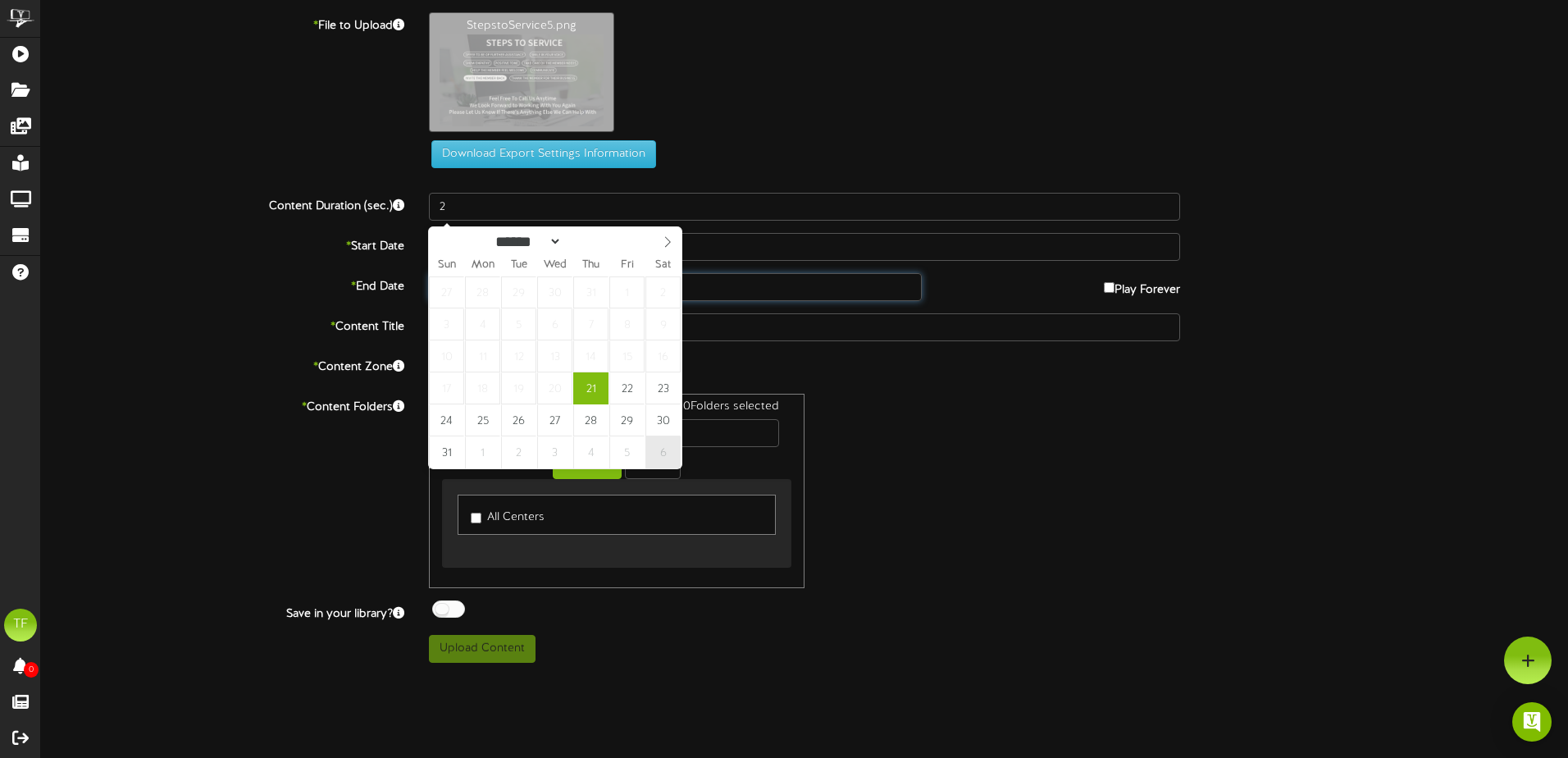
type input "**********"
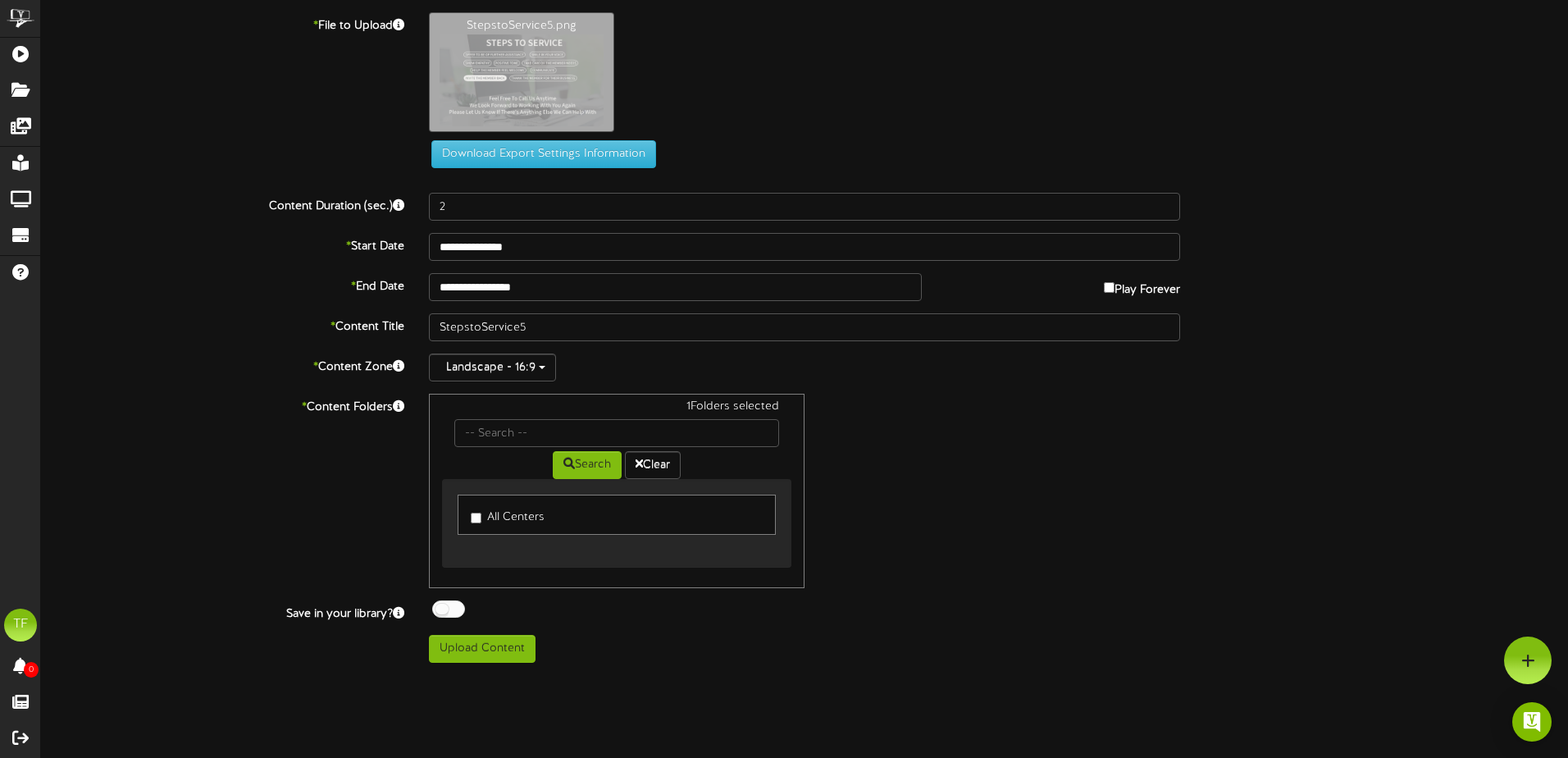
click at [449, 606] on div at bounding box center [448, 609] width 33 height 17
click at [477, 654] on button "Upload Content" at bounding box center [482, 649] width 107 height 28
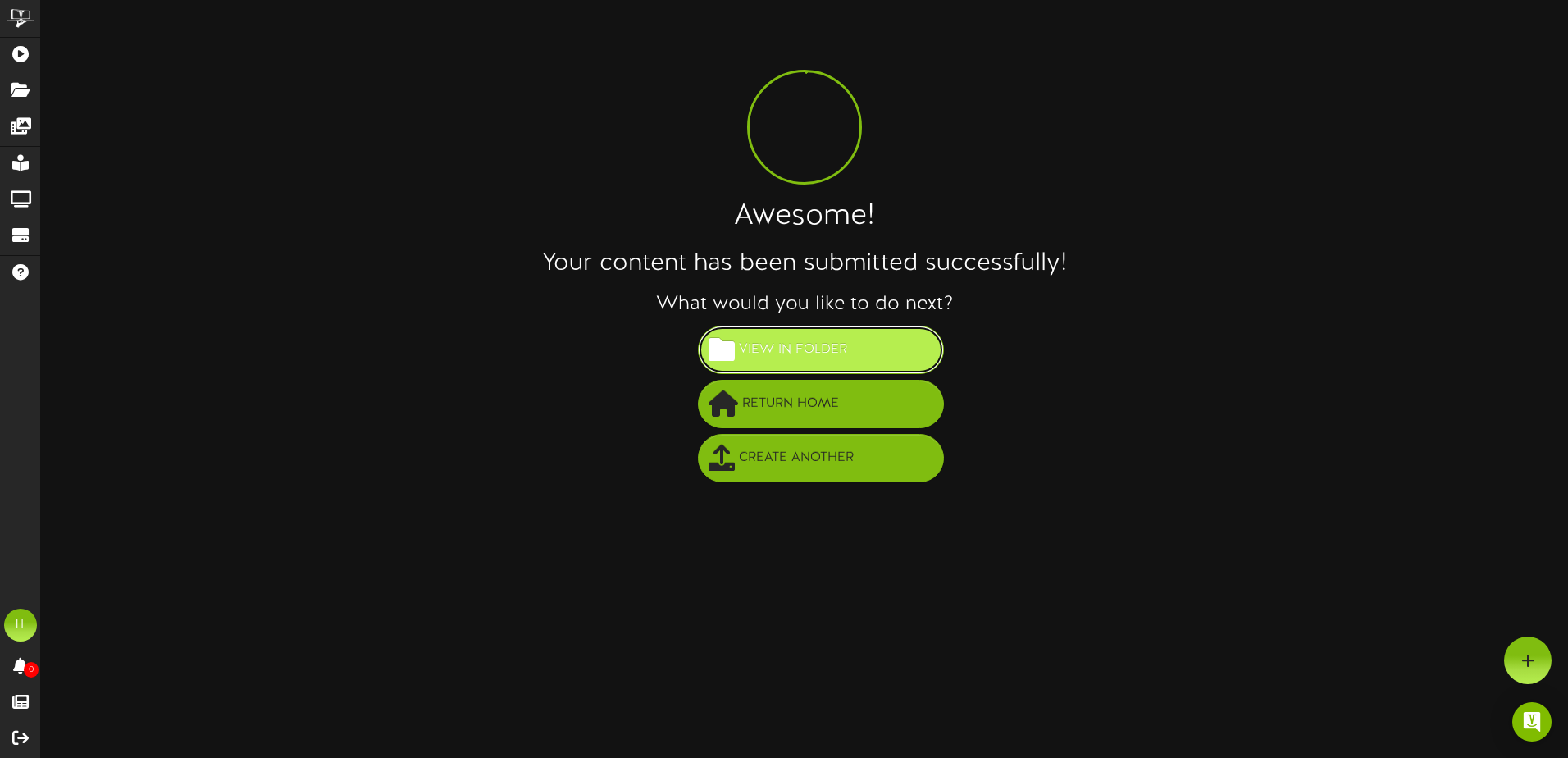
click at [800, 326] on button "View in Folder" at bounding box center [820, 350] width 246 height 49
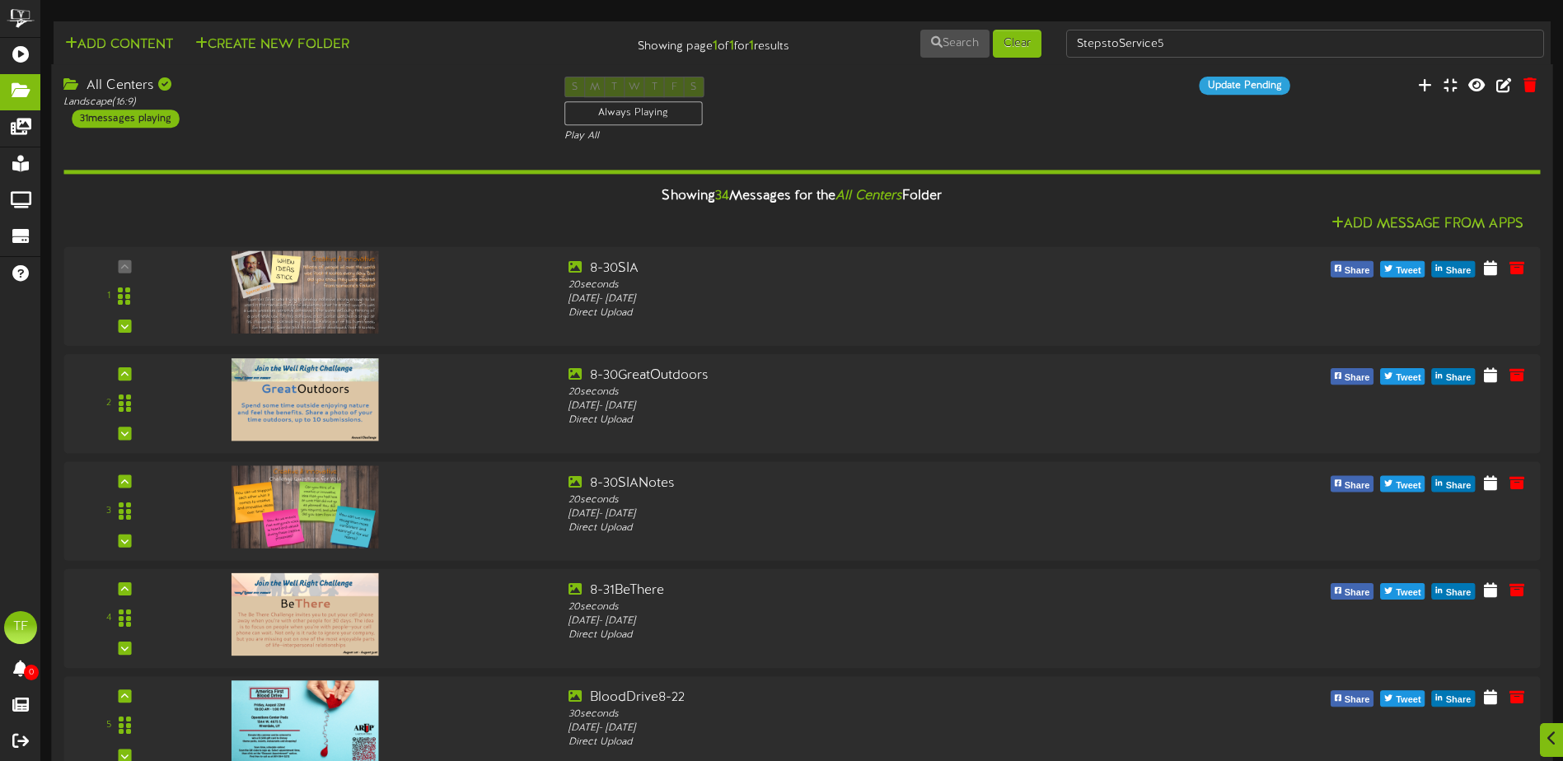
scroll to position [1812, 0]
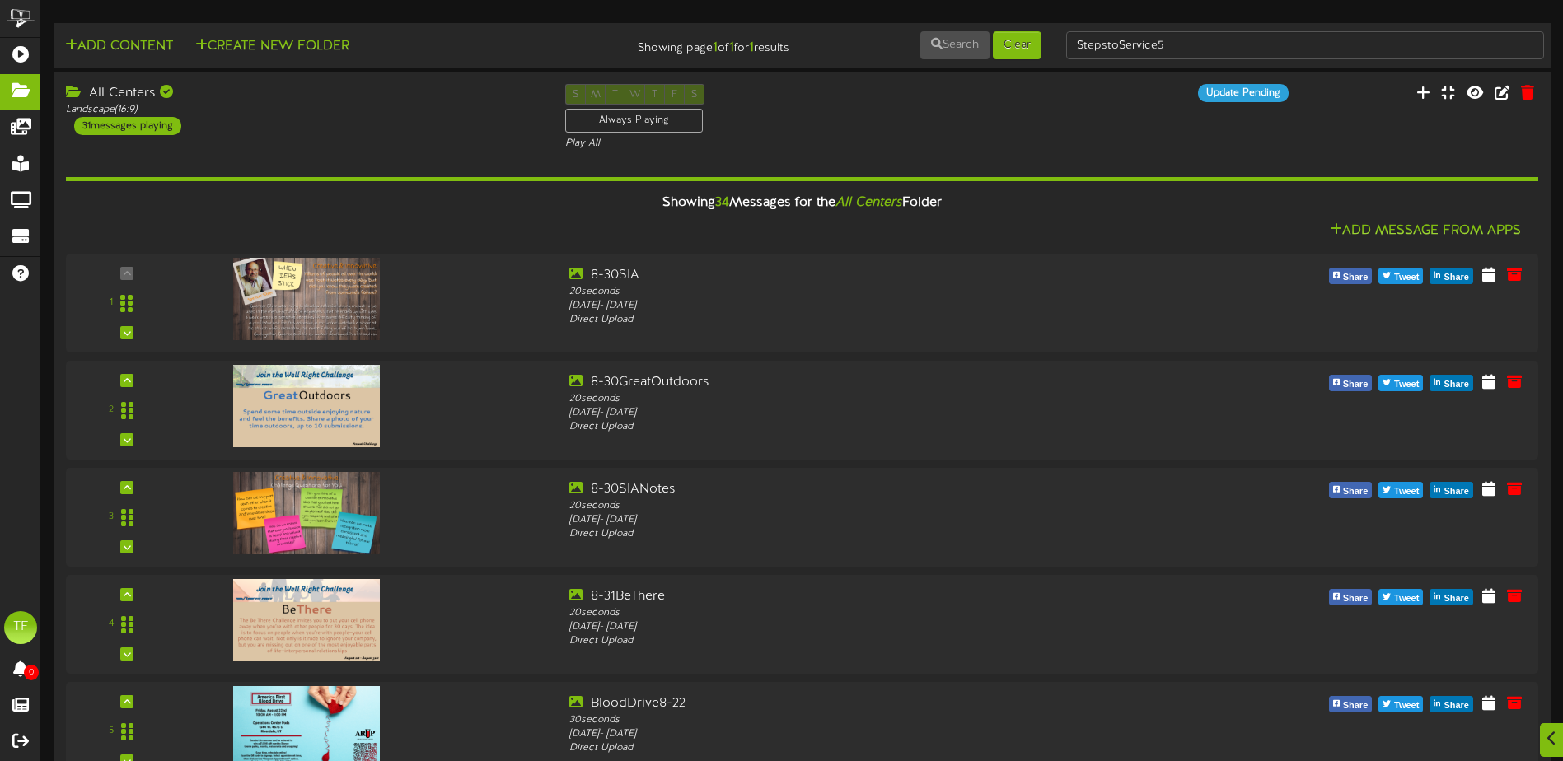
scroll to position [0, 0]
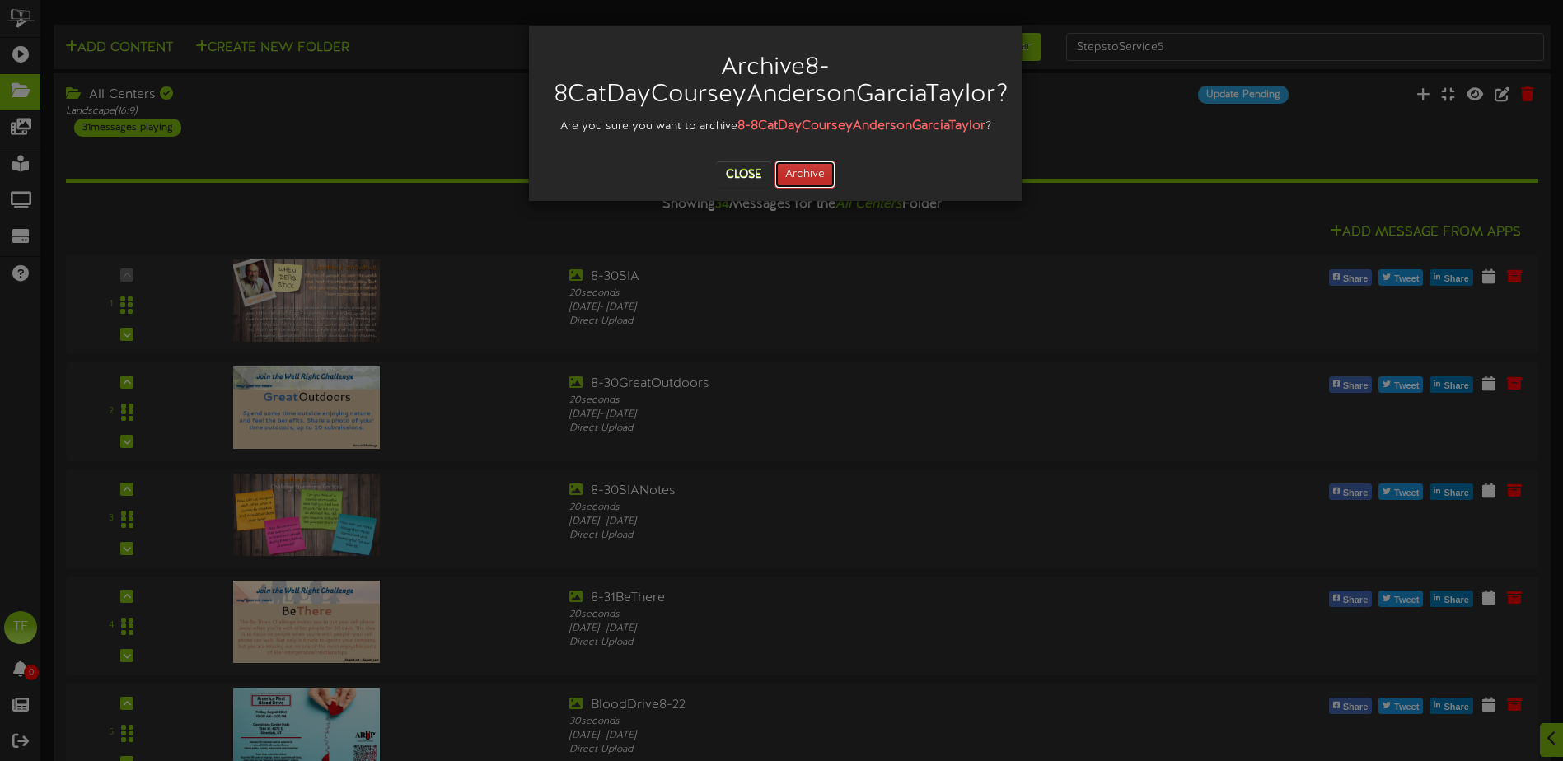
click at [820, 178] on button "Archive" at bounding box center [804, 175] width 61 height 28
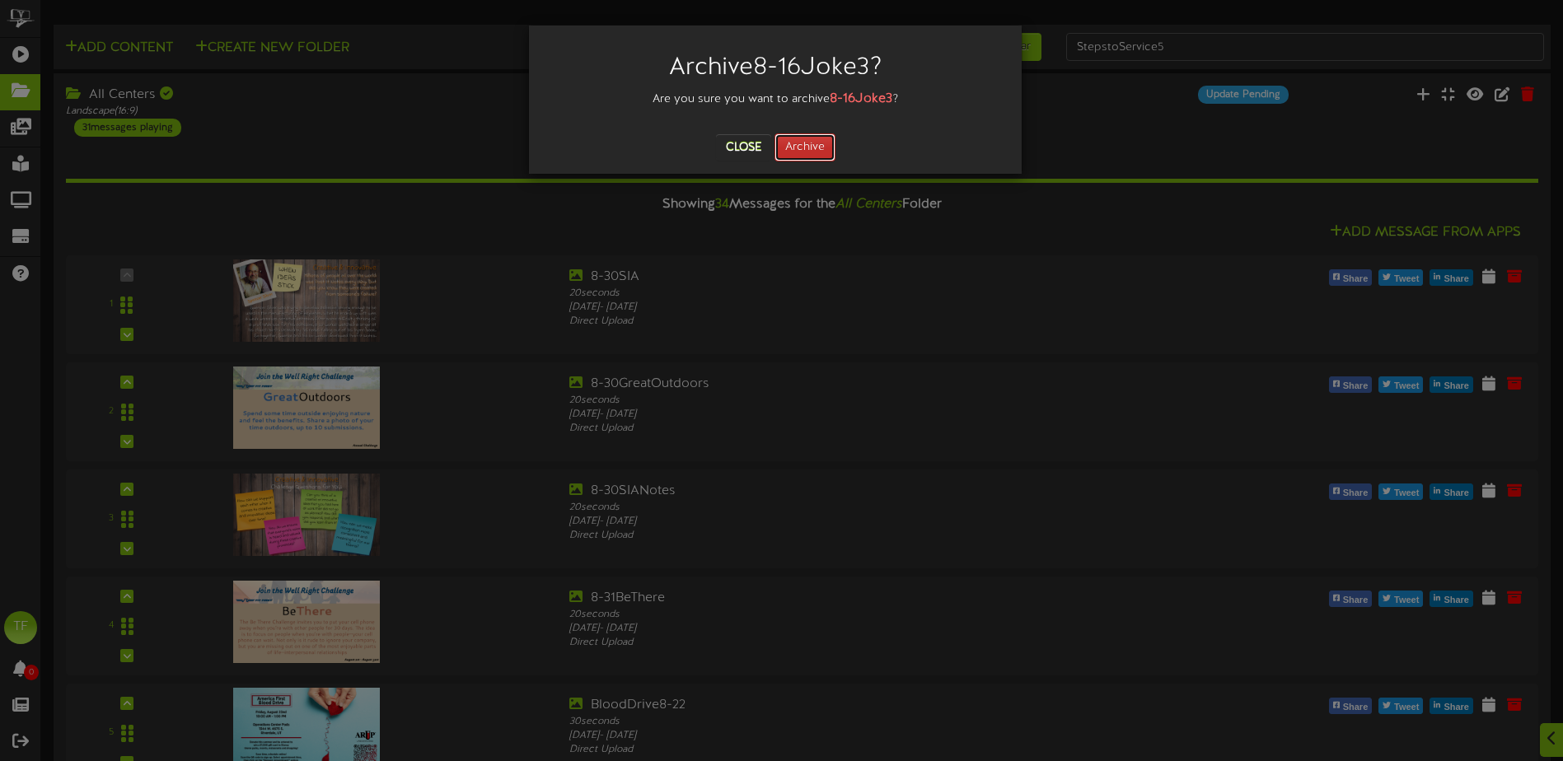
click at [804, 147] on button "Archive" at bounding box center [804, 147] width 61 height 28
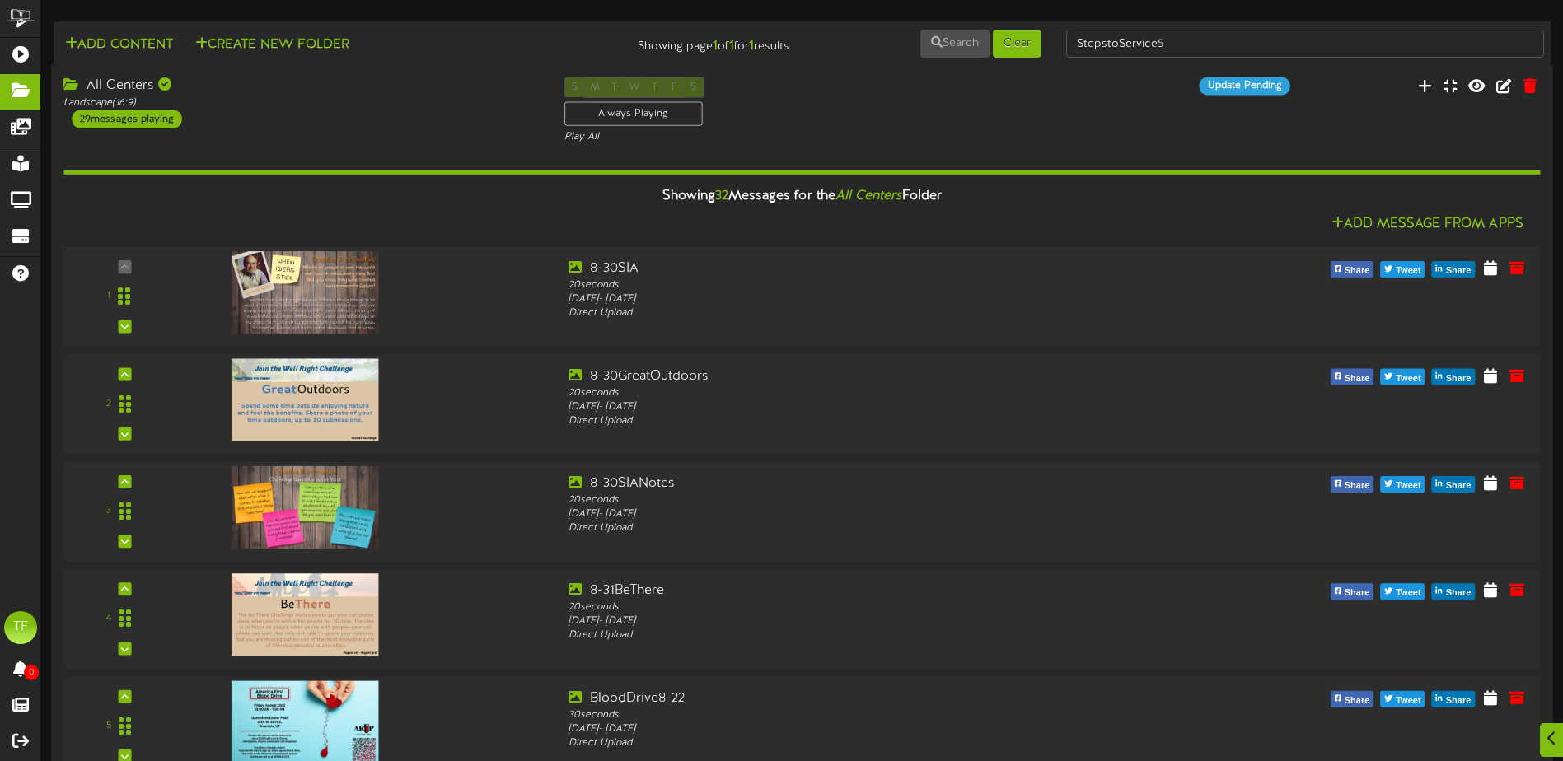
scroll to position [2883, 0]
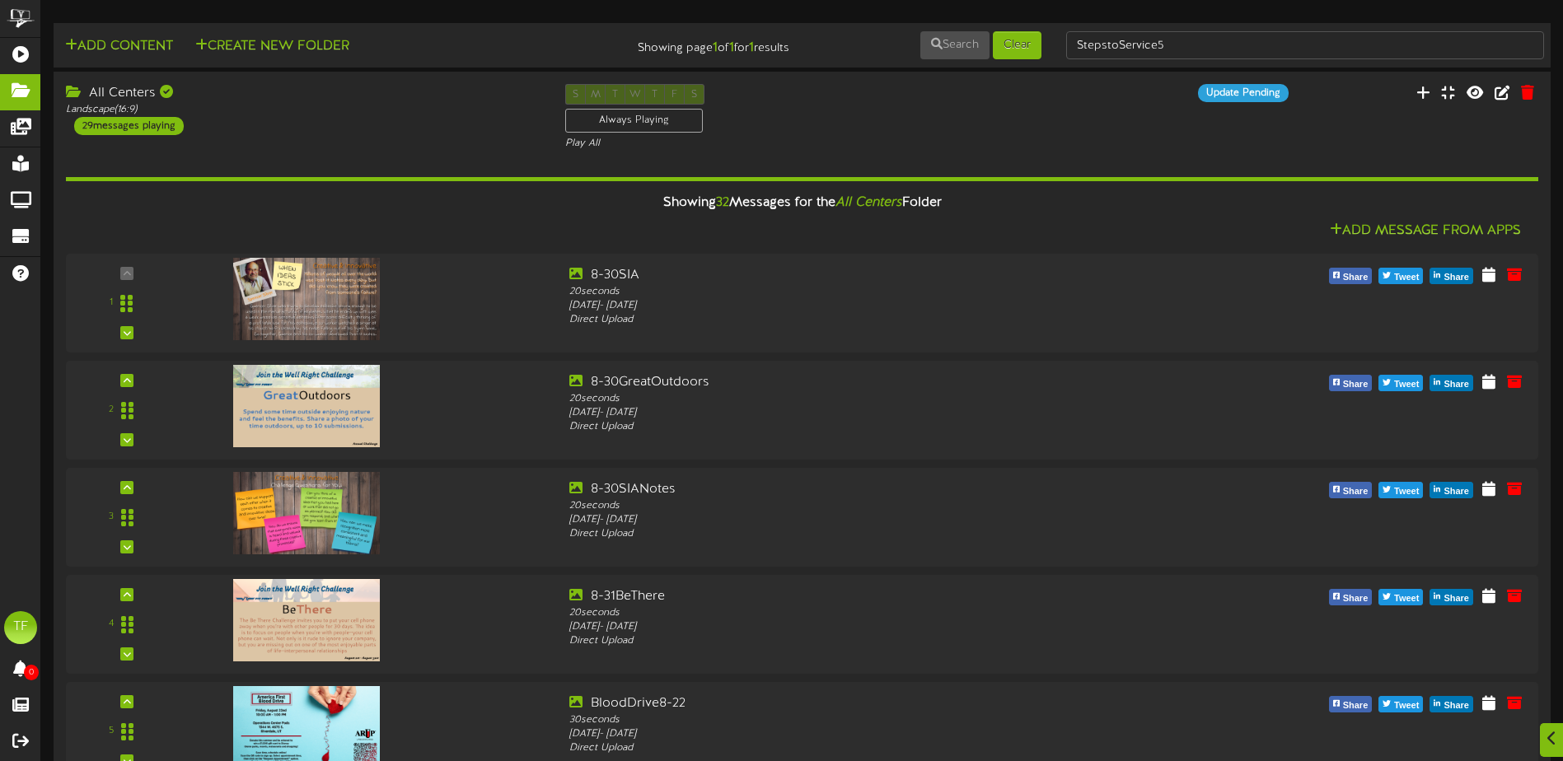
scroll to position [0, 0]
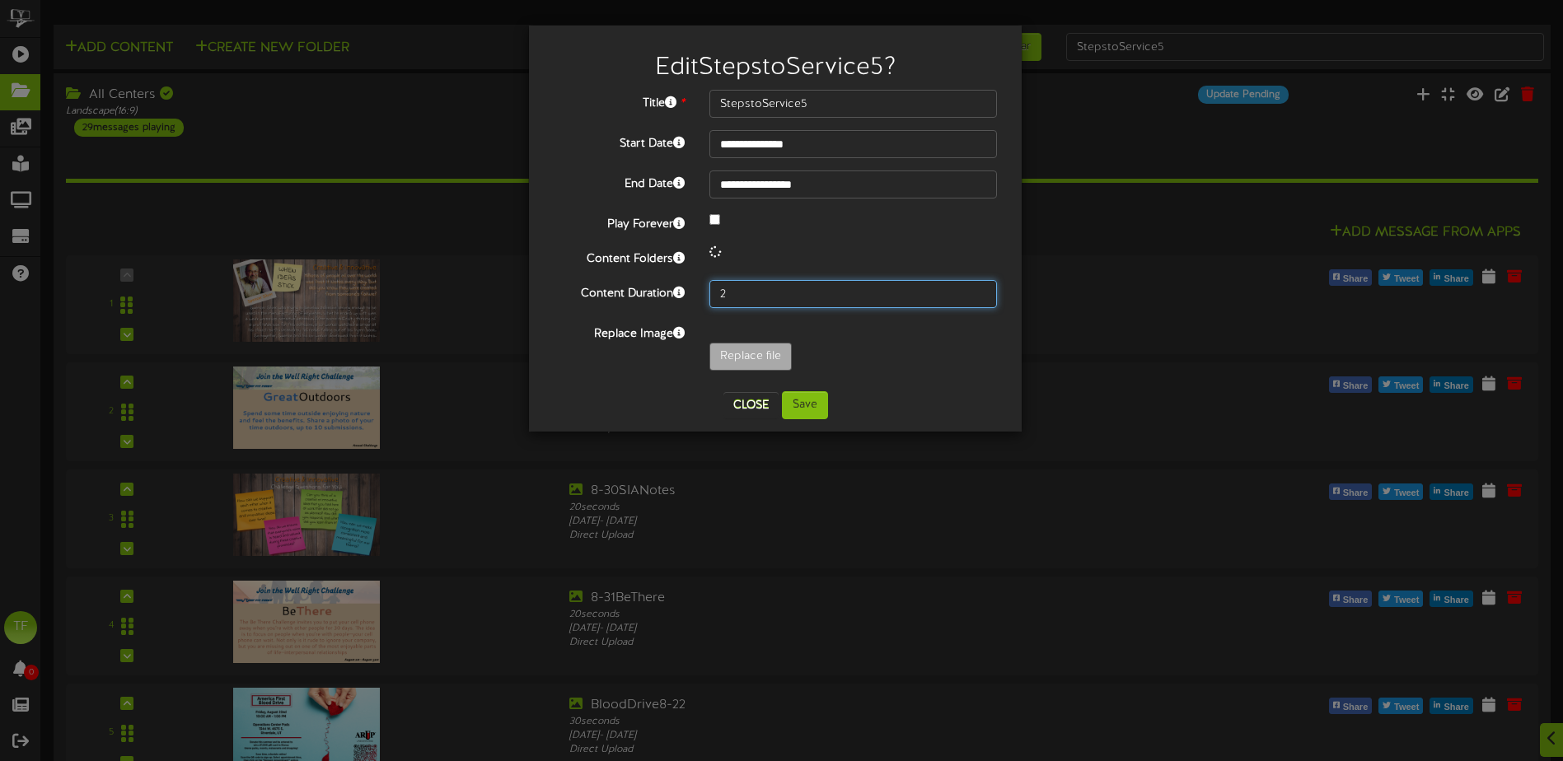
click at [739, 294] on input "2" at bounding box center [853, 294] width 288 height 28
type input "20"
click at [813, 409] on button "Save" at bounding box center [805, 405] width 46 height 28
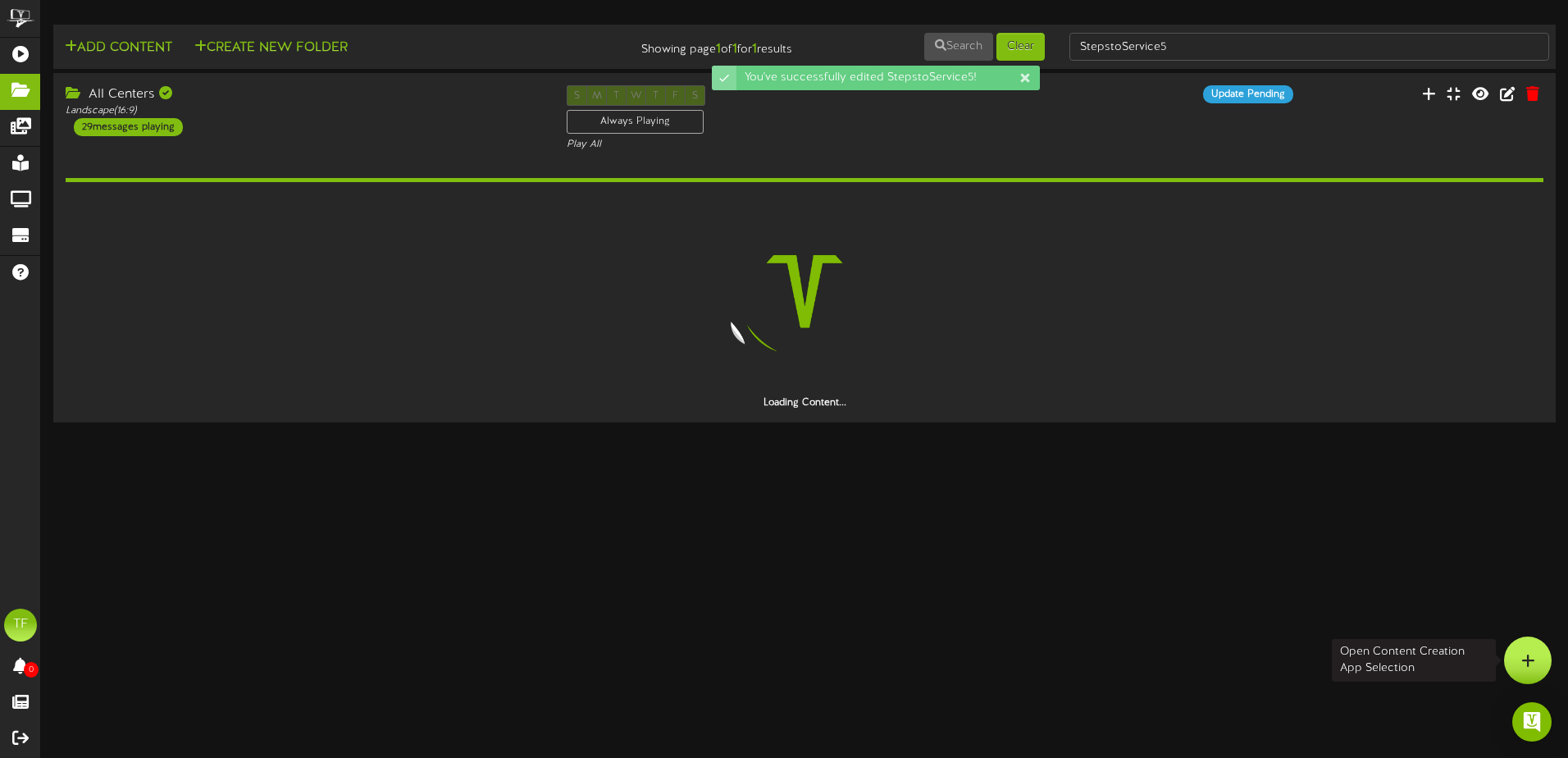
click at [1537, 659] on div at bounding box center [1528, 660] width 48 height 48
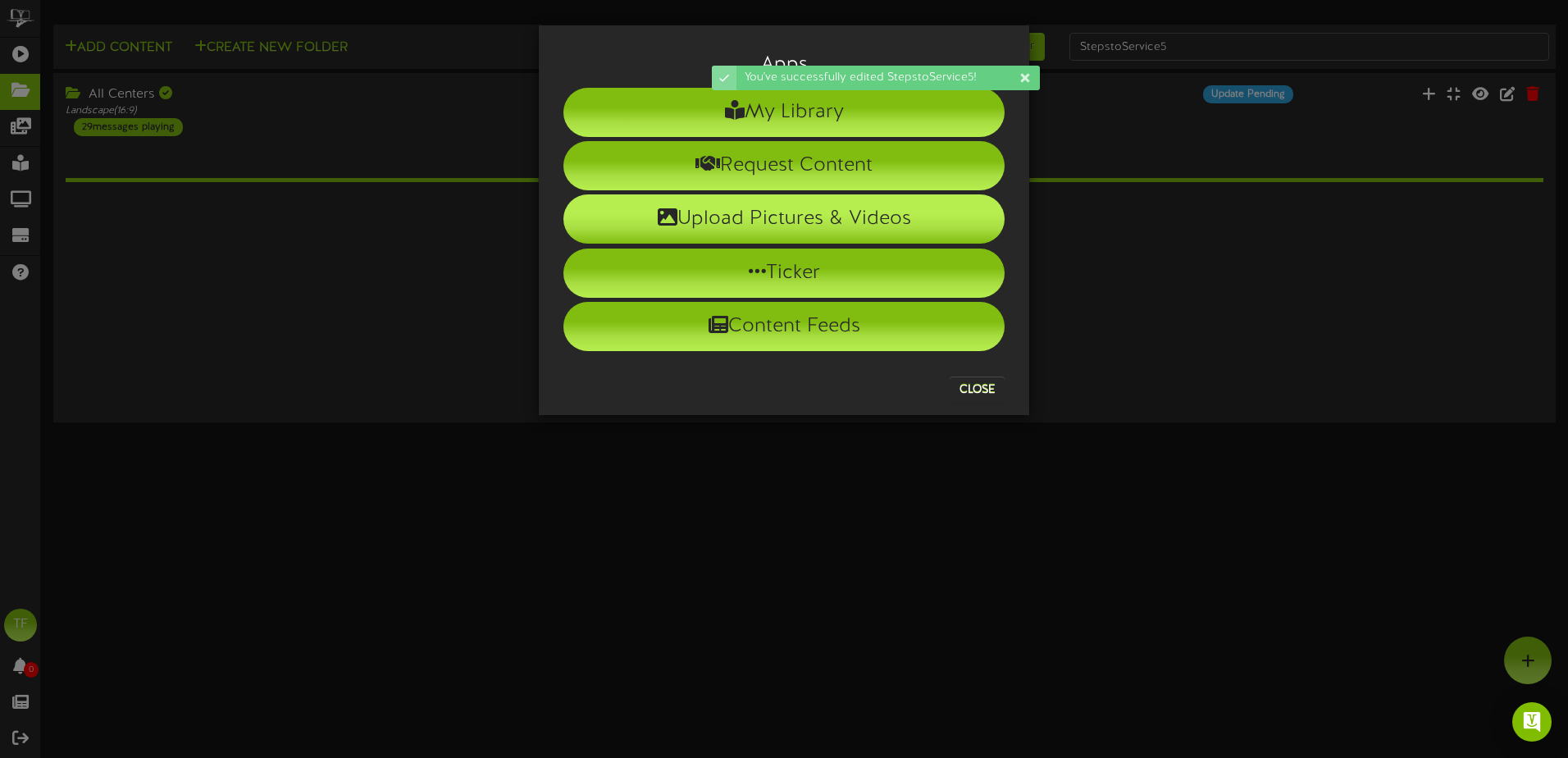
click at [847, 222] on li "Upload Pictures & Videos" at bounding box center [784, 218] width 441 height 49
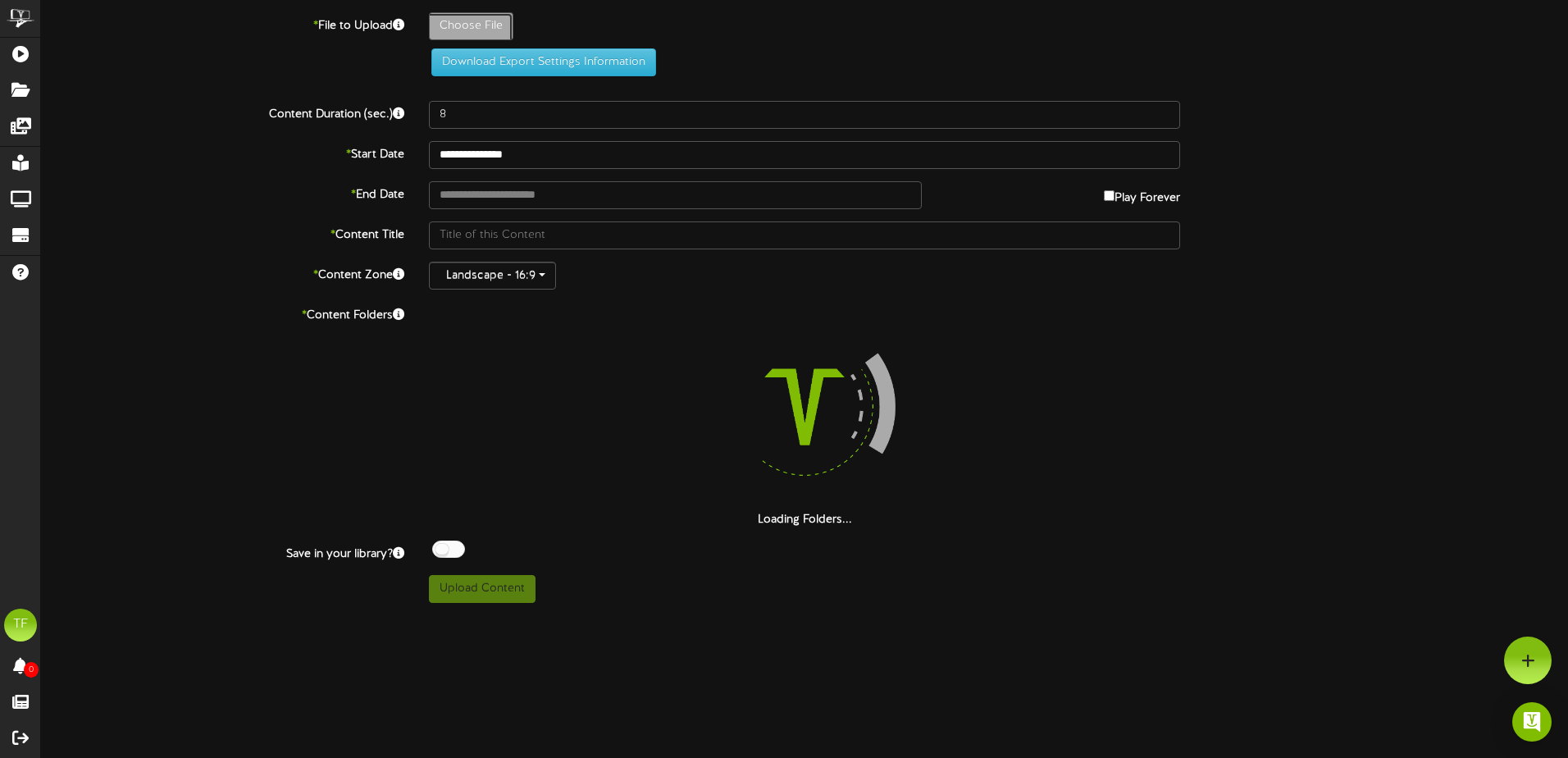
type input "**********"
type input "StepstoService4"
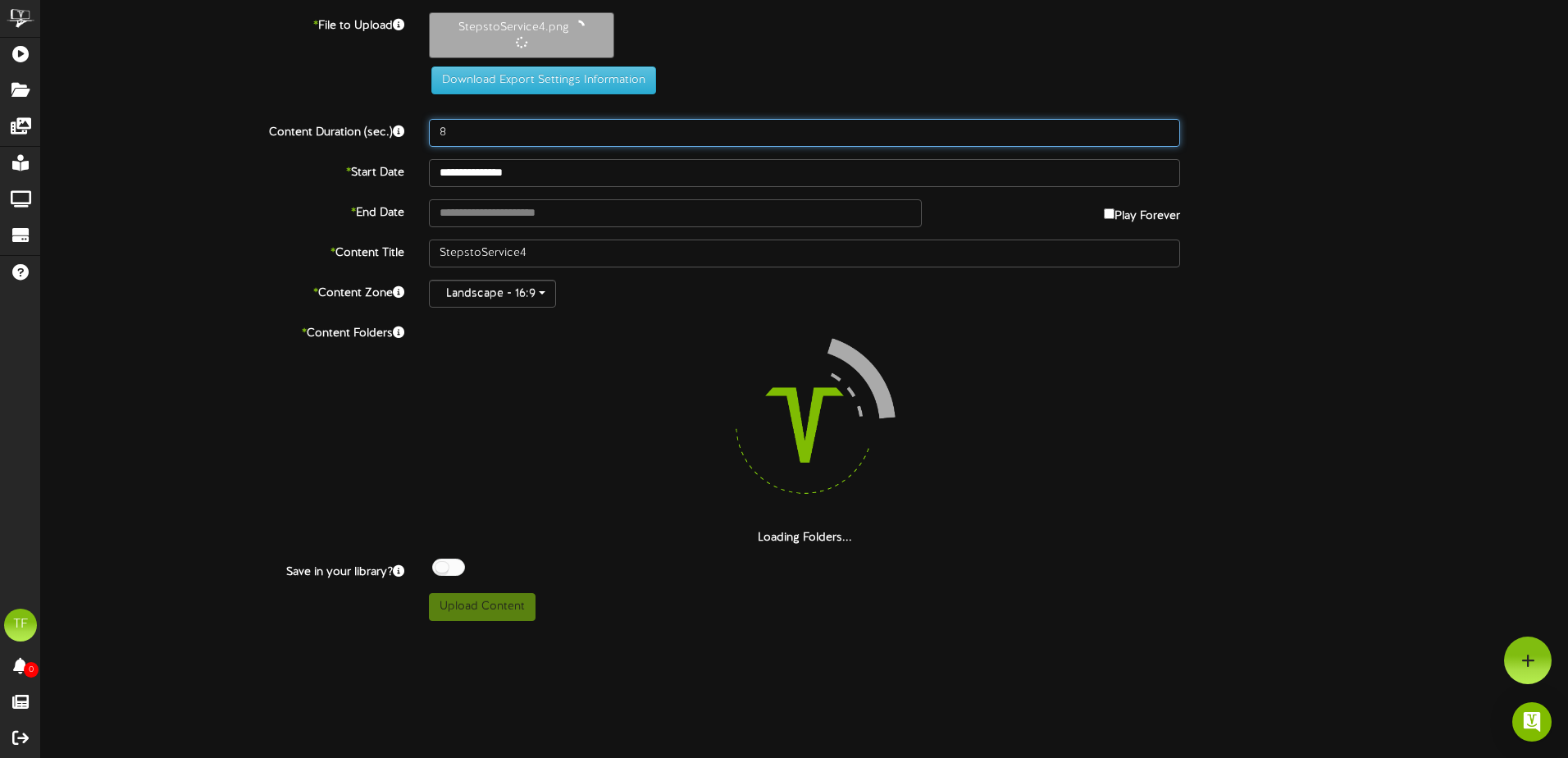
drag, startPoint x: 471, startPoint y: 126, endPoint x: 426, endPoint y: 124, distance: 45.0
click at [426, 124] on div "8" at bounding box center [804, 132] width 776 height 28
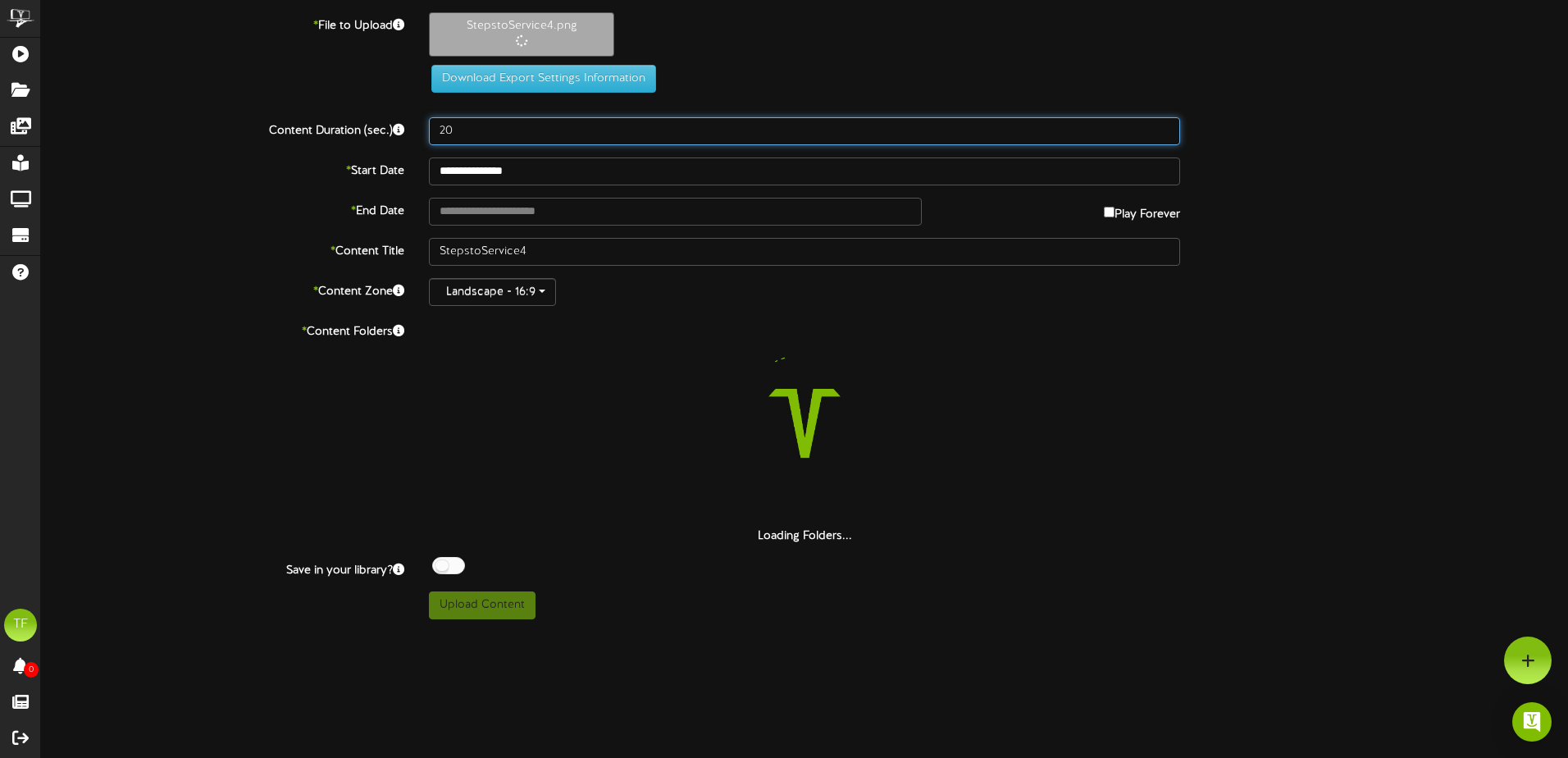
type input "20"
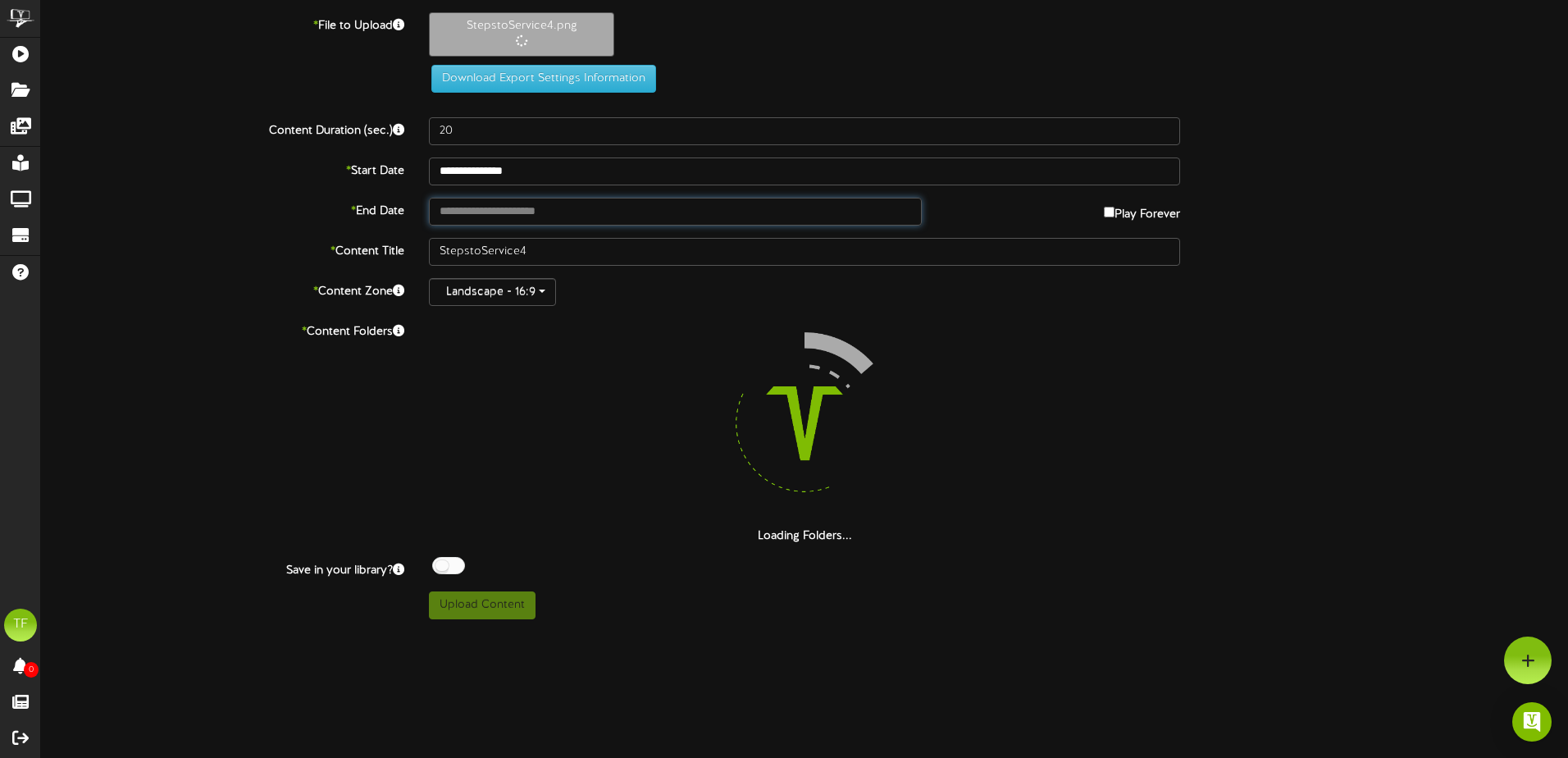
click at [505, 212] on input "text" at bounding box center [675, 212] width 493 height 28
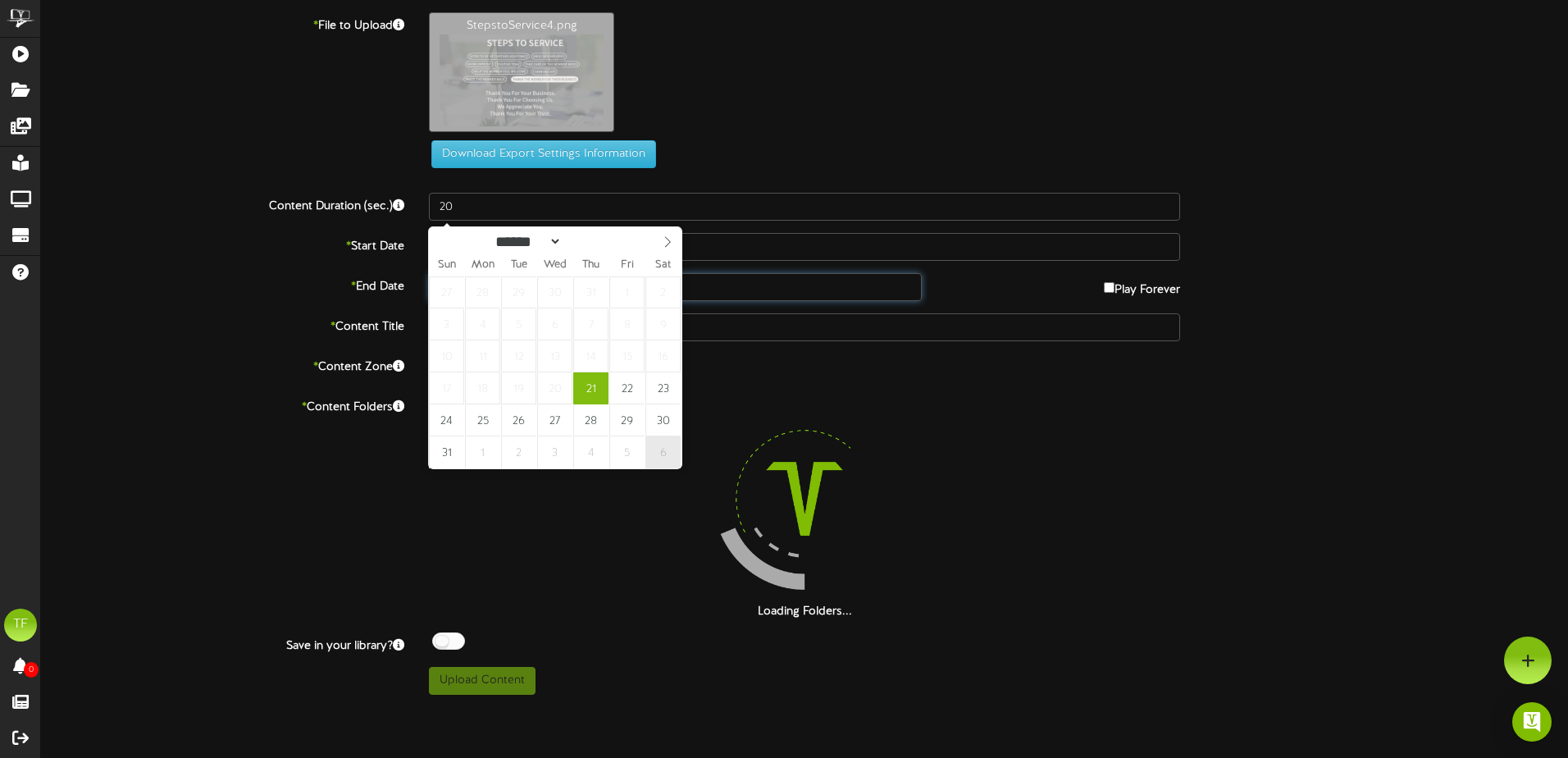
type input "**********"
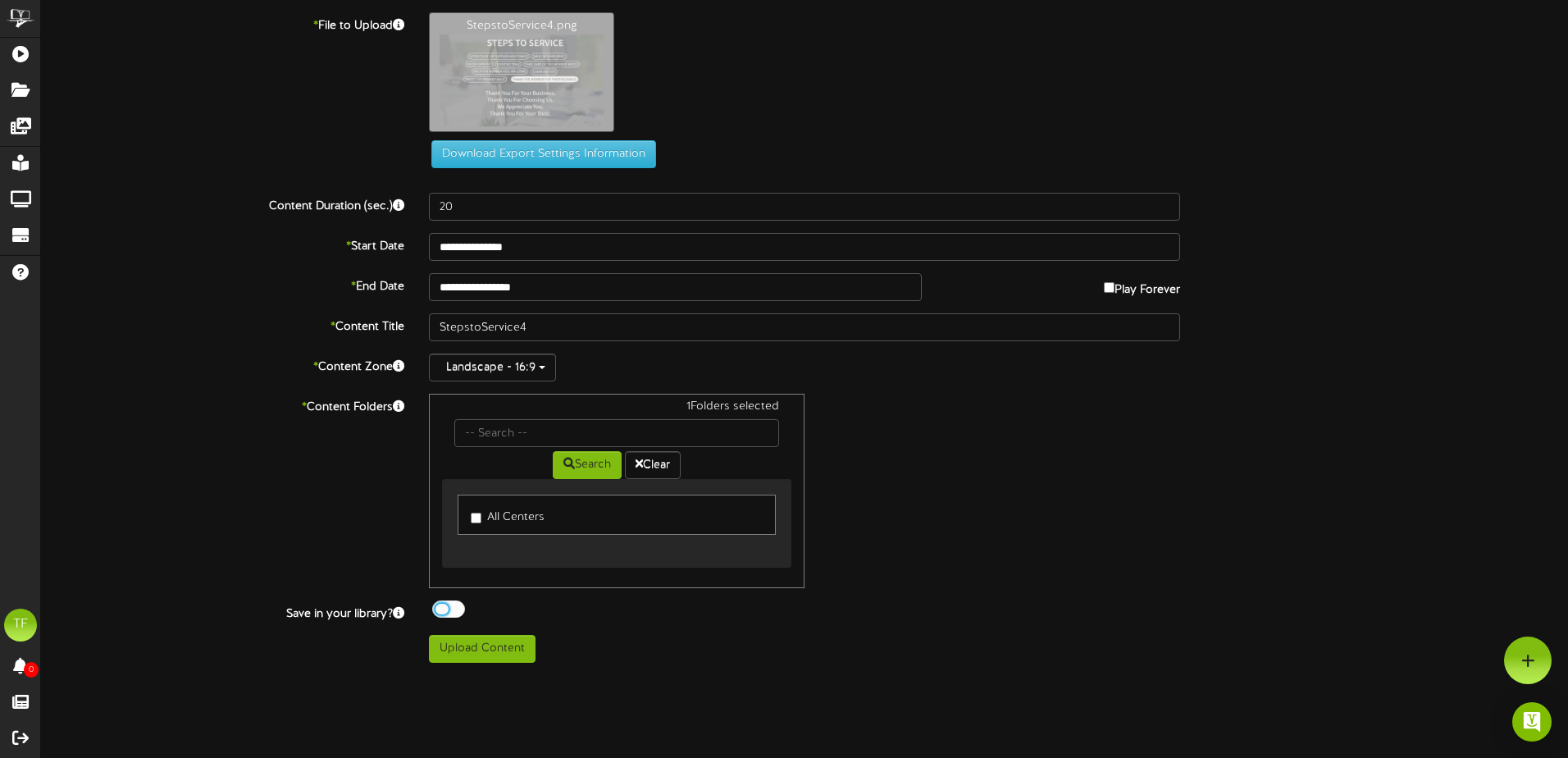
click at [449, 614] on div at bounding box center [448, 609] width 33 height 17
click at [484, 654] on button "Upload Content" at bounding box center [482, 649] width 107 height 28
